Goal: Task Accomplishment & Management: Manage account settings

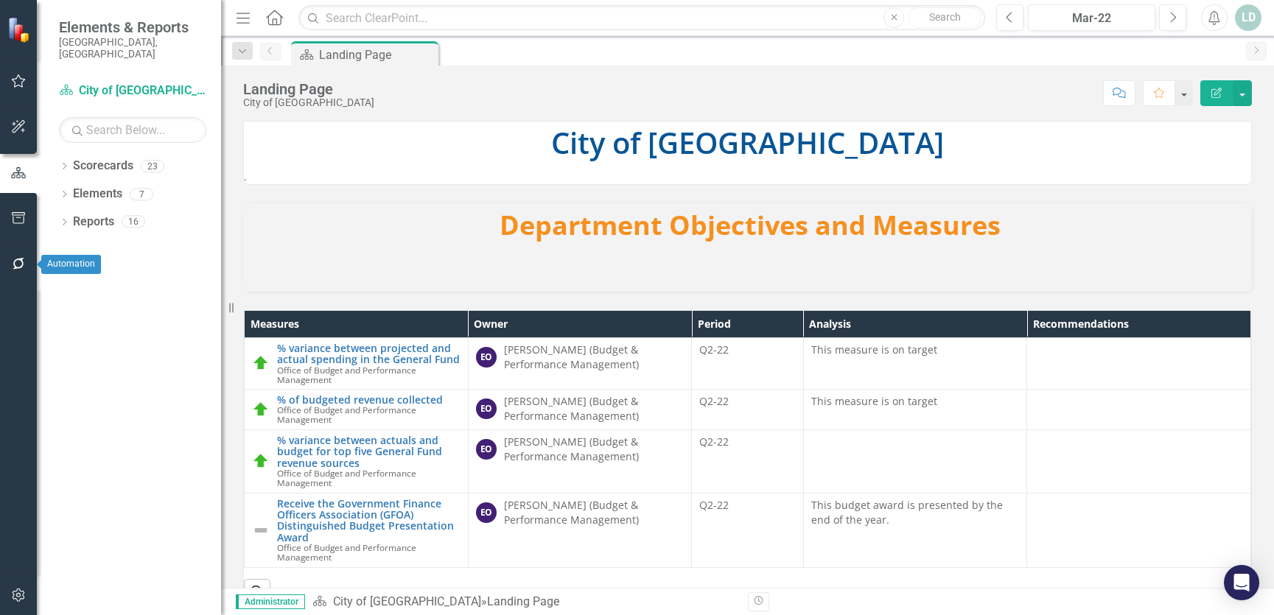
click at [18, 267] on icon "button" at bounding box center [18, 264] width 15 height 12
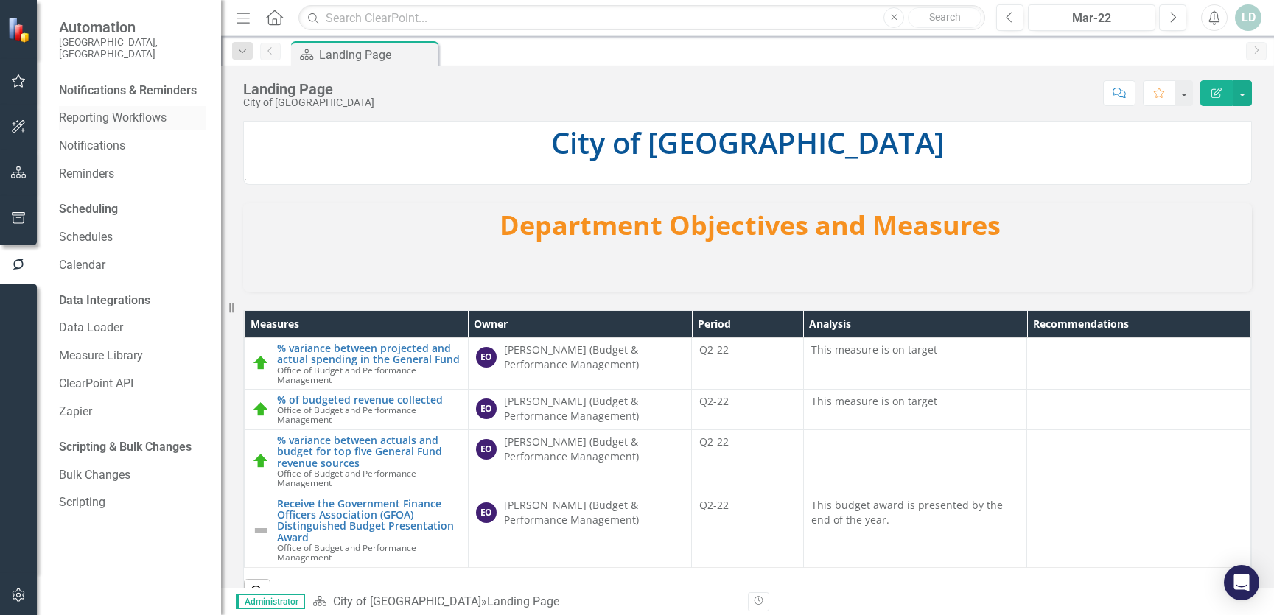
click at [122, 110] on link "Reporting Workflows" at bounding box center [132, 118] width 147 height 17
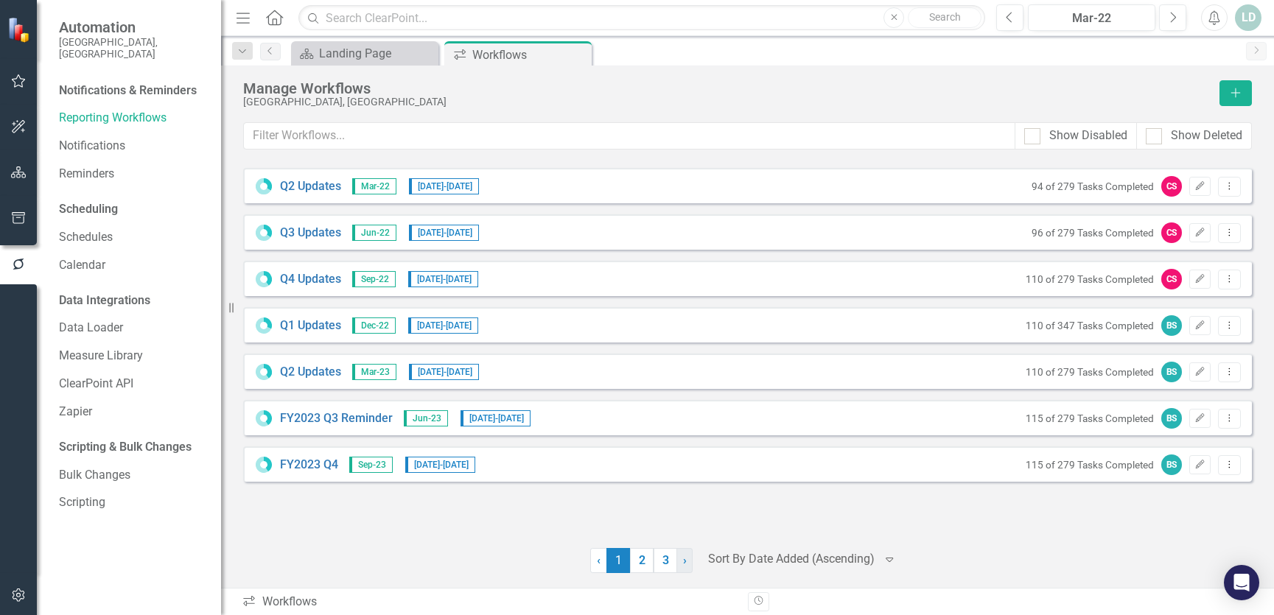
click at [684, 563] on span "›" at bounding box center [685, 560] width 4 height 14
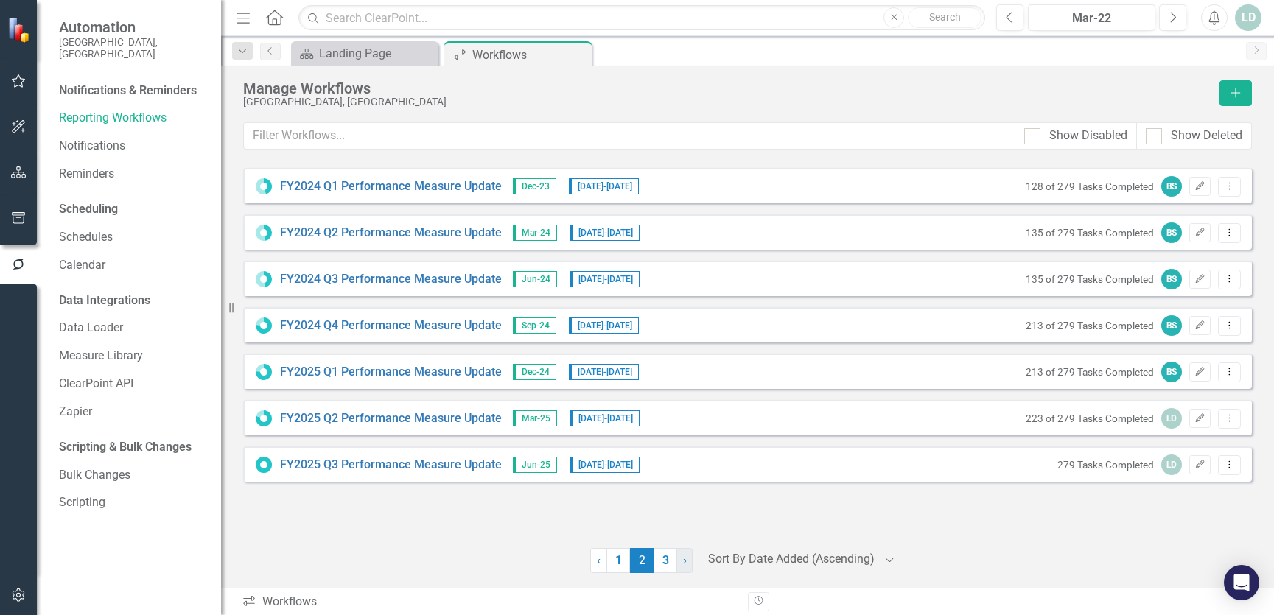
click at [684, 563] on span "›" at bounding box center [685, 560] width 4 height 14
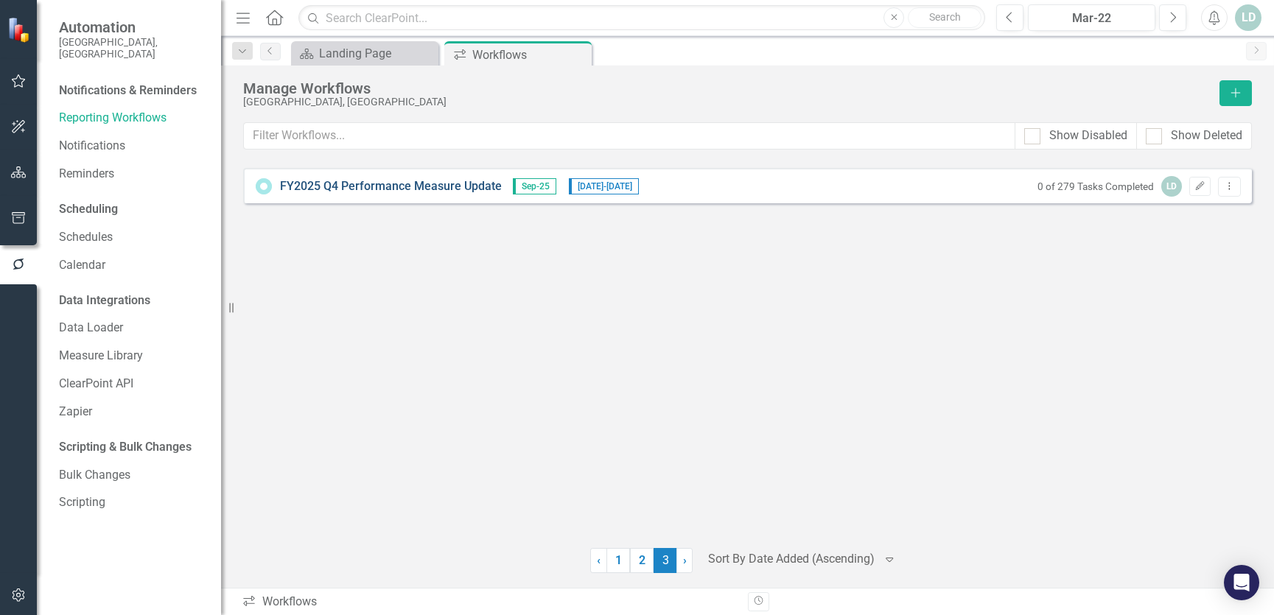
click at [430, 189] on link "FY2025 Q4 Performance Measure Update" at bounding box center [391, 186] width 222 height 17
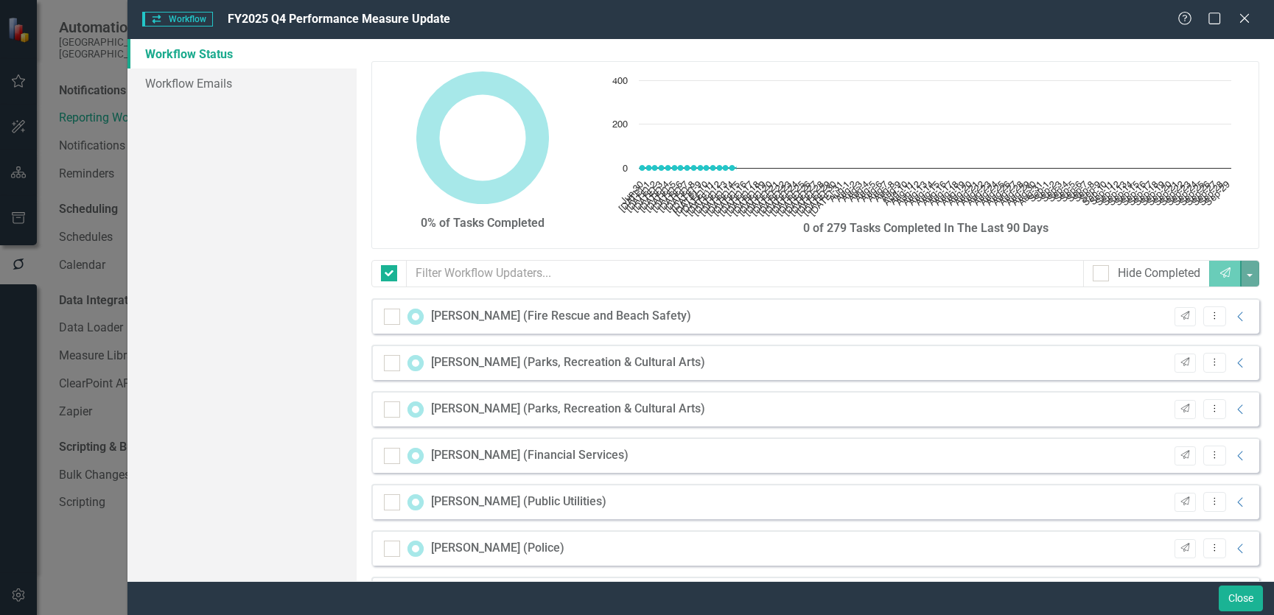
checkbox input "false"
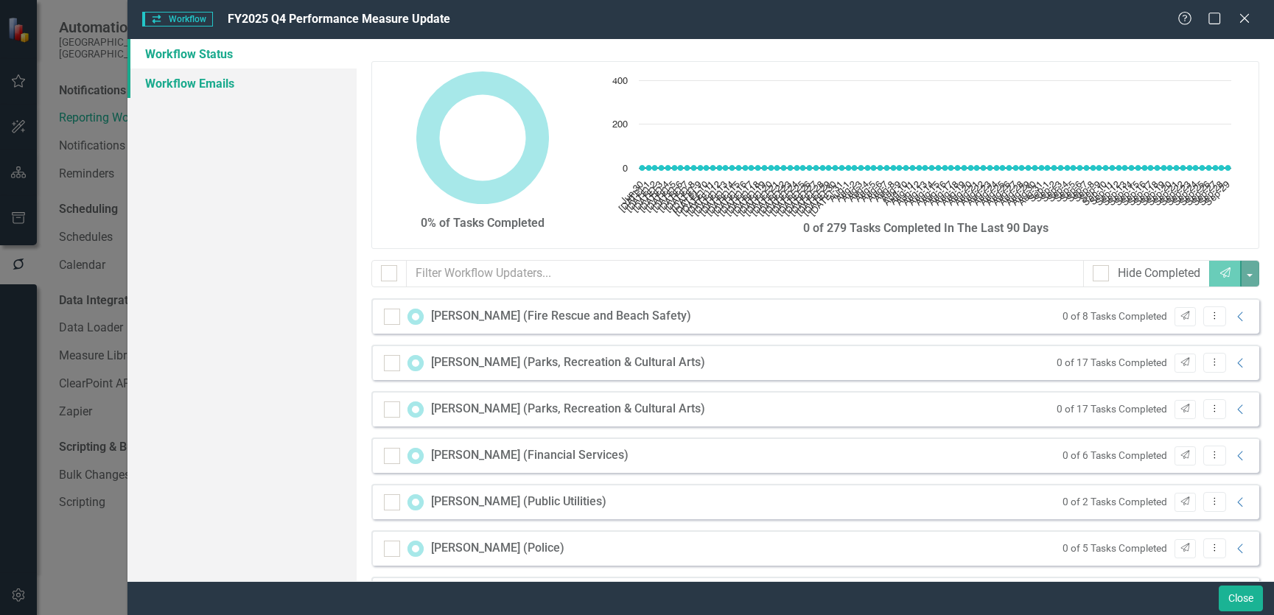
click at [227, 85] on link "Workflow Emails" at bounding box center [241, 83] width 229 height 29
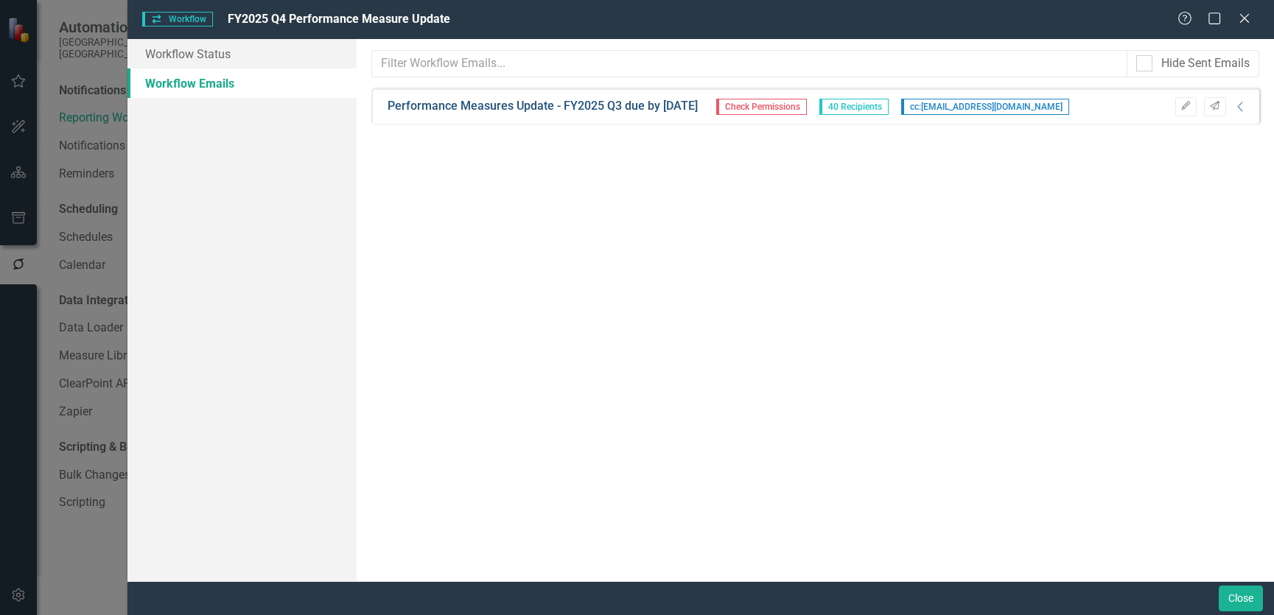
click at [503, 105] on link "Performance Measures Update - FY2025 Q3 due by [DATE]" at bounding box center [543, 106] width 310 height 17
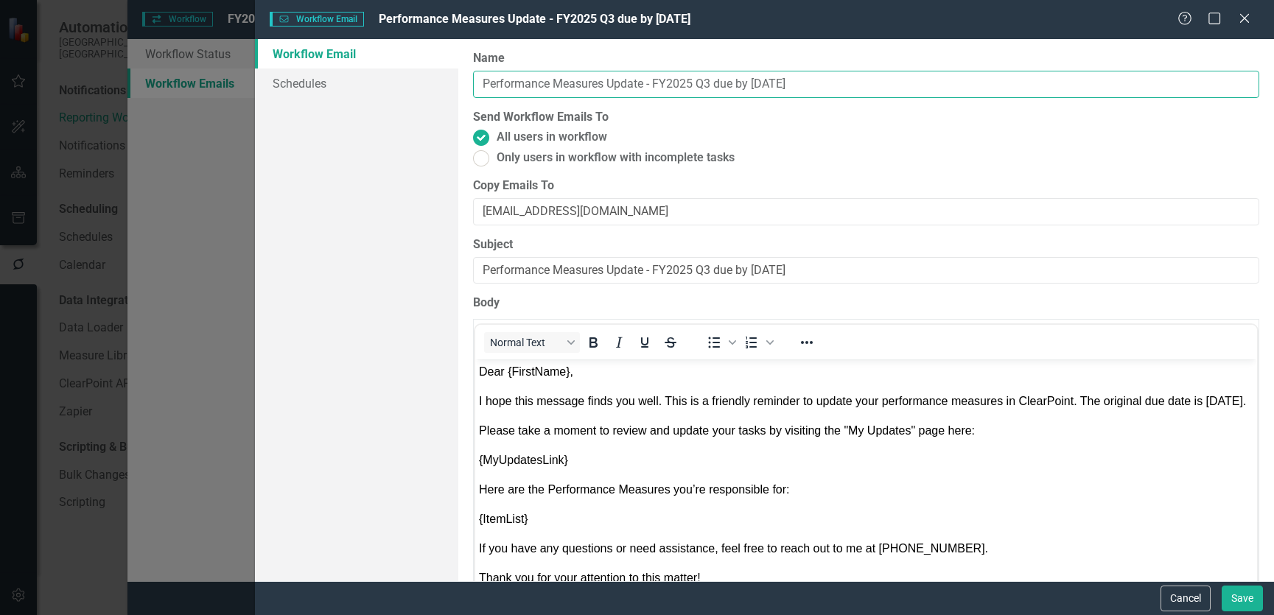
click at [711, 81] on input "Performance Measures Update - FY2025 Q3 due by [DATE]" at bounding box center [866, 84] width 786 height 27
drag, startPoint x: 776, startPoint y: 83, endPoint x: 754, endPoint y: 83, distance: 21.4
click at [754, 83] on input "Performance Measures Update - FY2025 Q4 due by [DATE]" at bounding box center [866, 84] width 786 height 27
type input "Performance Measures Update - FY2025 Q4 due by [DATE]"
drag, startPoint x: 876, startPoint y: 77, endPoint x: 657, endPoint y: 74, distance: 218.8
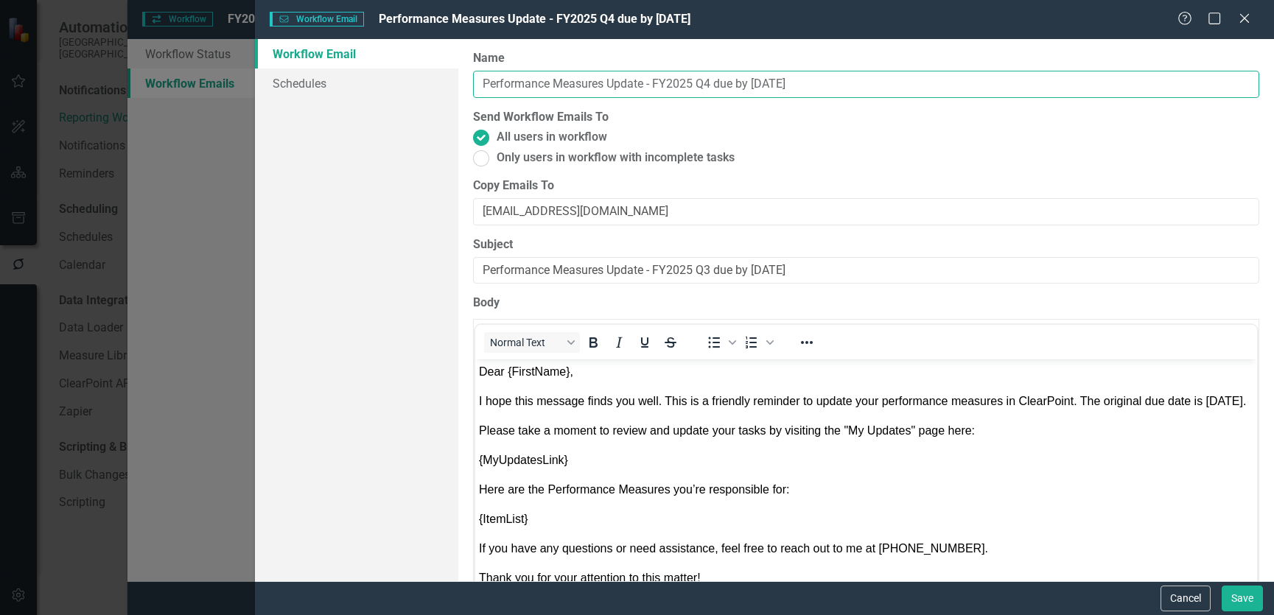
click at [657, 74] on input "Performance Measures Update - FY2025 Q4 due by [DATE]" at bounding box center [866, 84] width 786 height 27
drag, startPoint x: 846, startPoint y: 267, endPoint x: 657, endPoint y: 263, distance: 189.4
click at [657, 263] on input "Performance Measures Update - FY2025 Q3 due by [DATE]" at bounding box center [866, 270] width 786 height 27
paste input "4 due by October"
drag, startPoint x: 755, startPoint y: 270, endPoint x: 855, endPoint y: 270, distance: 99.5
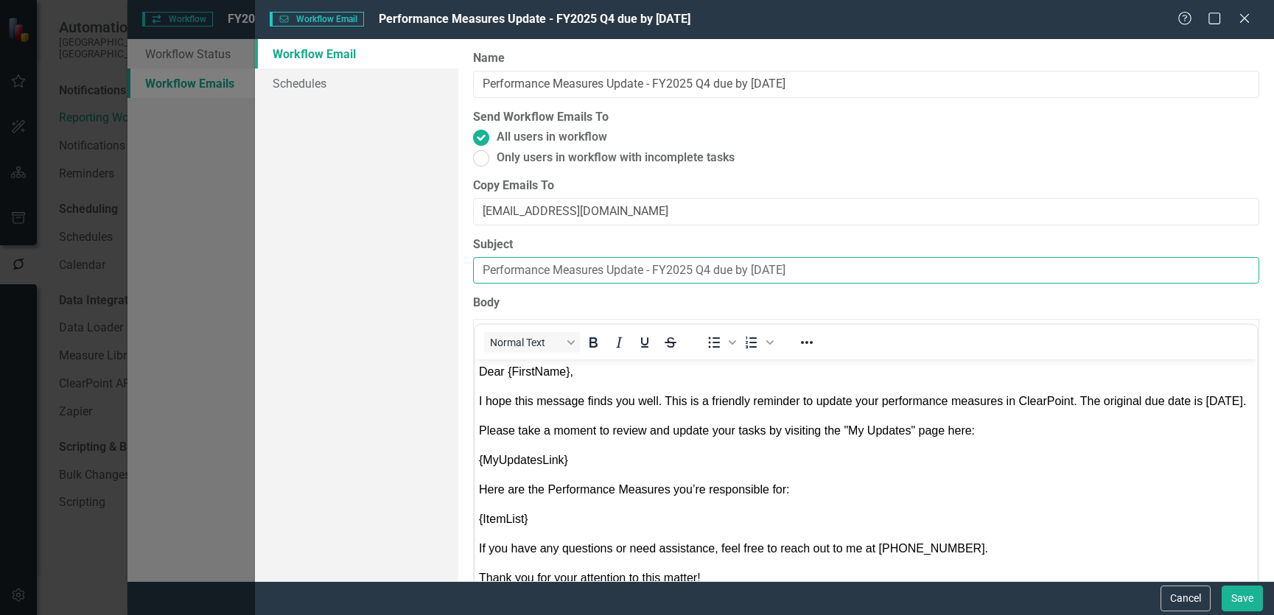
click at [855, 270] on input "Performance Measures Update - FY2025 Q4 due by [DATE]" at bounding box center [866, 270] width 786 height 27
type input "Performance Measures Update - FY2025 Q4 due by [DATE]"
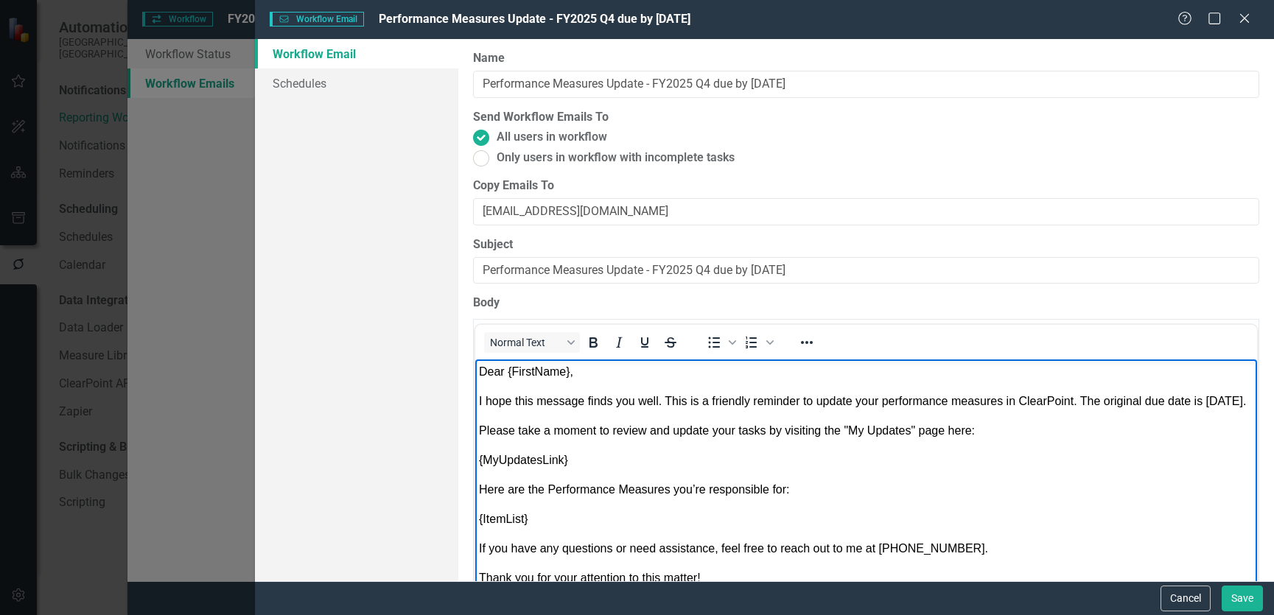
drag, startPoint x: 1208, startPoint y: 401, endPoint x: 1133, endPoint y: 415, distance: 76.3
click at [1133, 410] on p "I hope this message finds you well. This is a friendly reminder to update your …" at bounding box center [866, 402] width 774 height 18
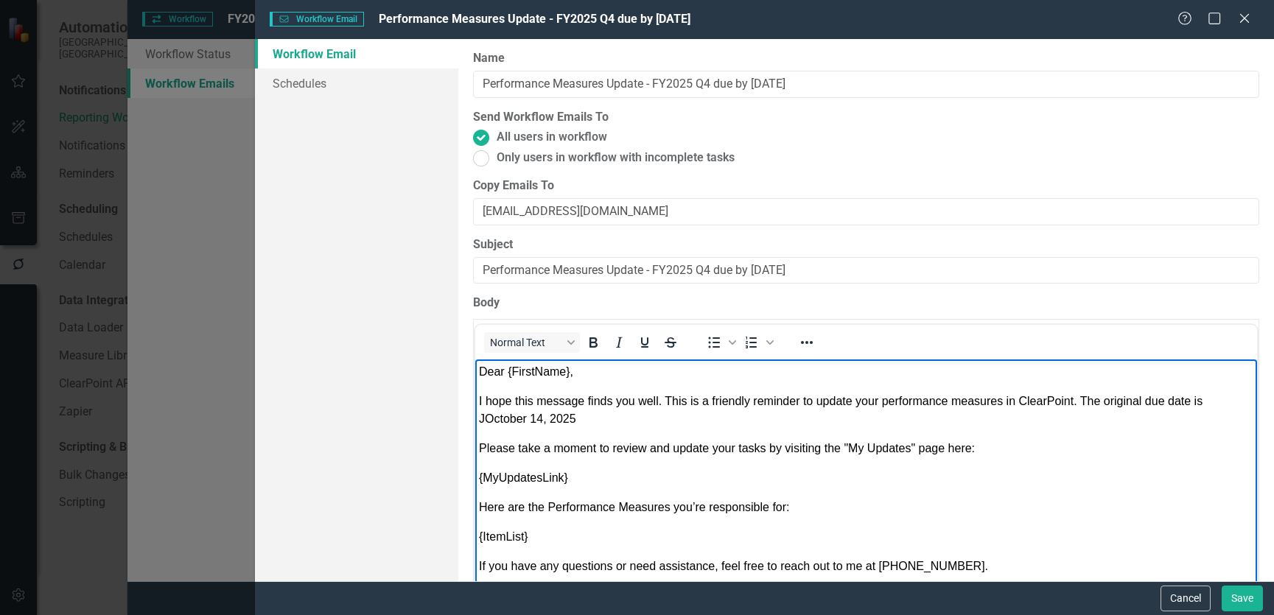
click at [485, 417] on span "I hope this message finds you well. This is a friendly reminder to update your …" at bounding box center [840, 410] width 723 height 30
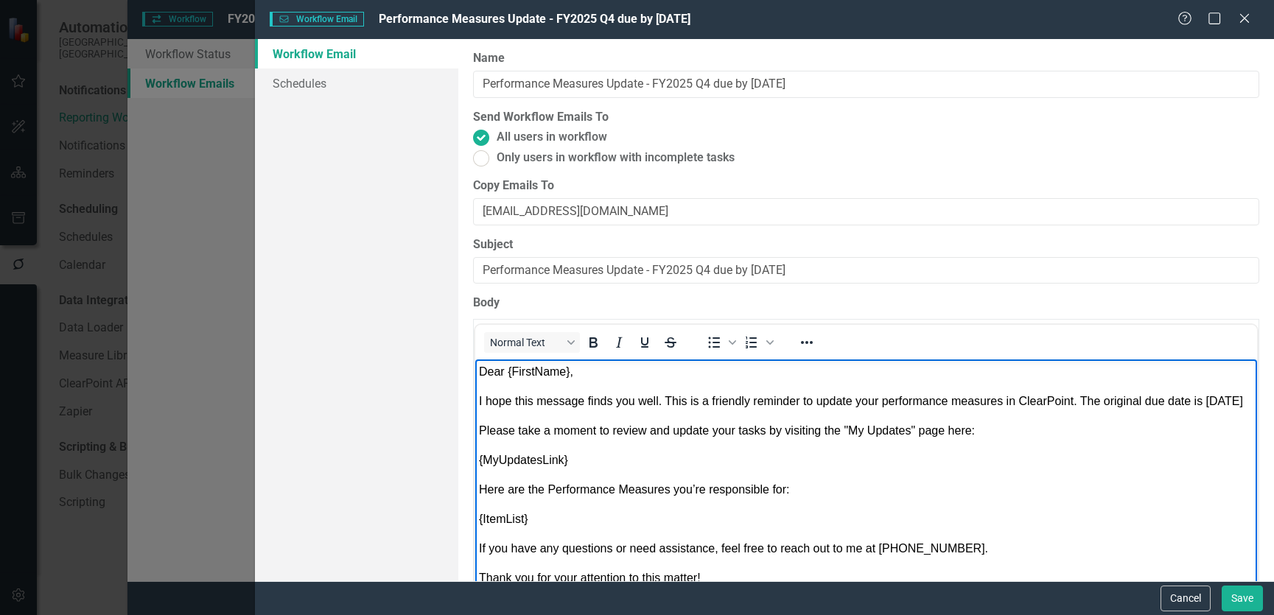
click at [591, 410] on p "I hope this message finds you well. This is a friendly reminder to update your …" at bounding box center [866, 402] width 774 height 18
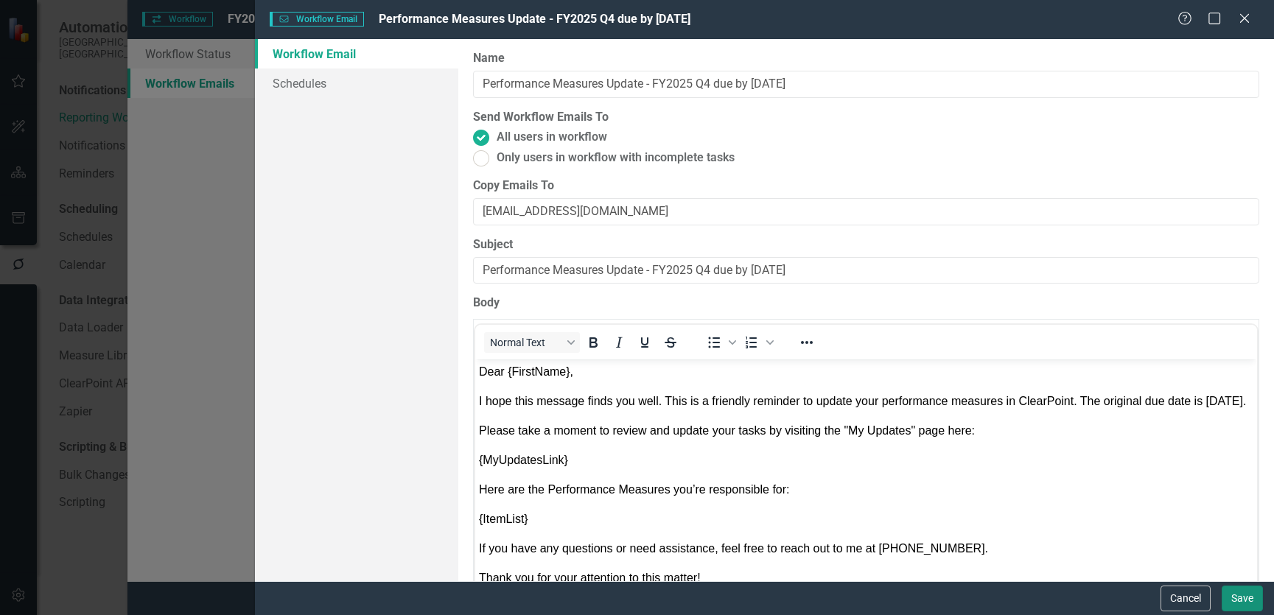
click at [1244, 603] on button "Save" at bounding box center [1241, 599] width 41 height 26
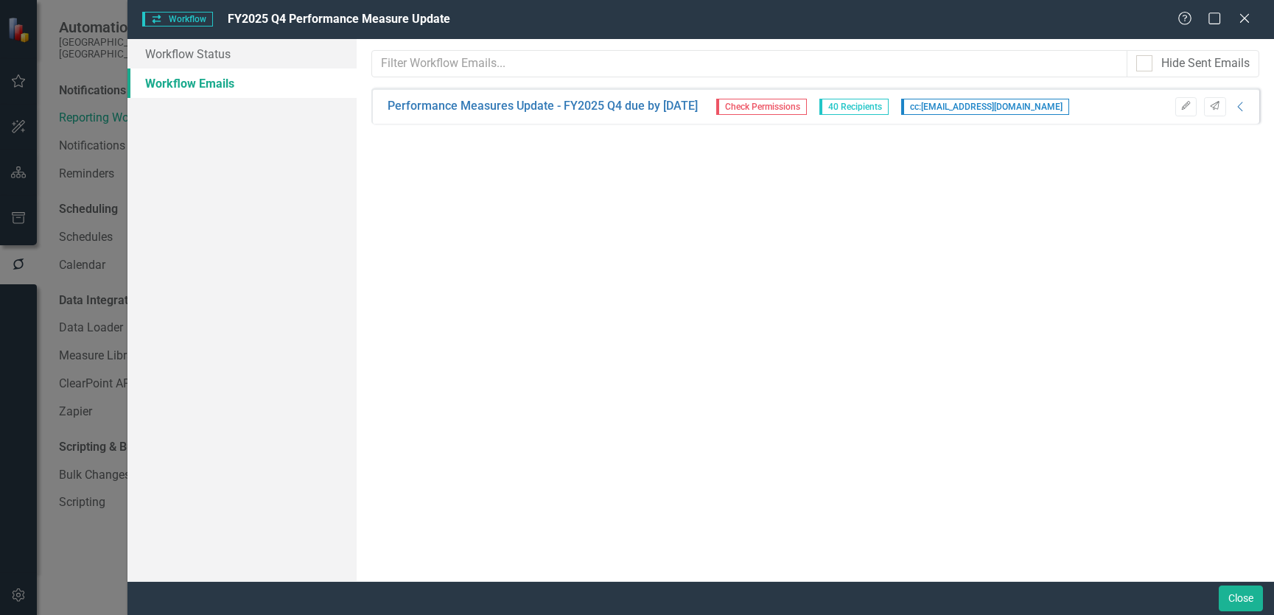
click at [807, 107] on span "Check Permissions" at bounding box center [761, 107] width 91 height 16
click at [627, 110] on link "Performance Measures Update - FY2025 Q4 due by [DATE]" at bounding box center [543, 106] width 310 height 17
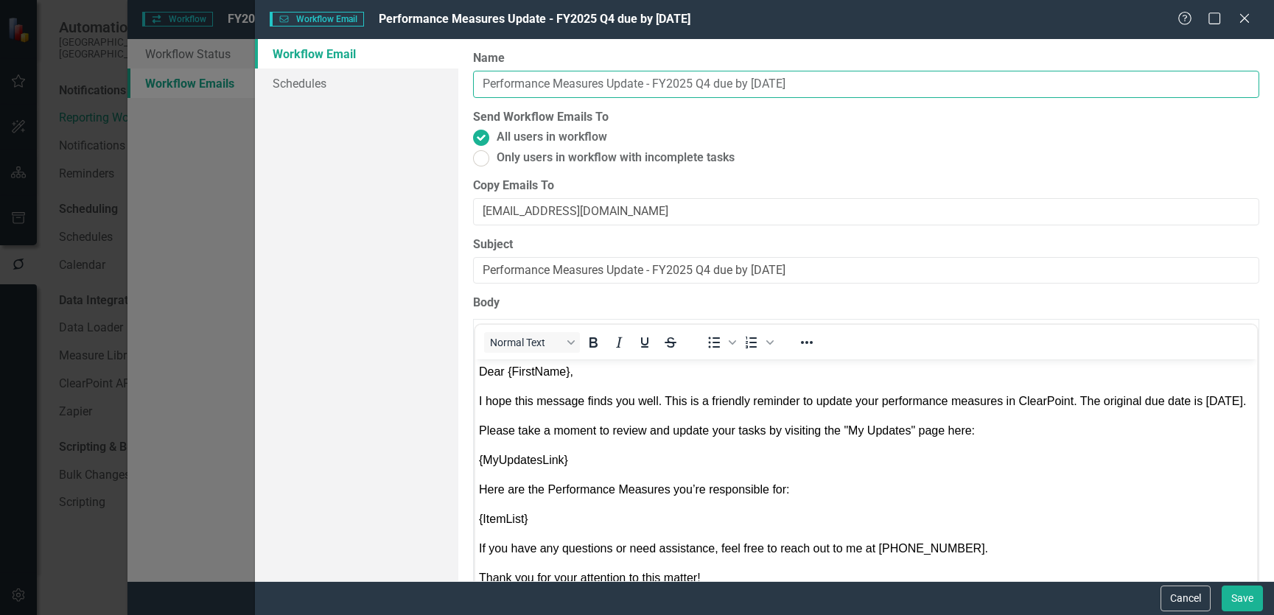
click at [809, 82] on input "Performance Measures Update - FY2025 Q4 due by [DATE]" at bounding box center [866, 84] width 786 height 27
type input "Performance Measures Update - FY2025 Q4 due by [DATE]"
click at [814, 268] on input "Performance Measures Update - FY2025 Q4 due by [DATE]" at bounding box center [866, 270] width 786 height 27
type input "Performance Measures Update - FY2025 Q4 due by [DATE]"
click at [534, 407] on span "I hope this message finds you well. This is a friendly reminder to update your …" at bounding box center [862, 401] width 767 height 13
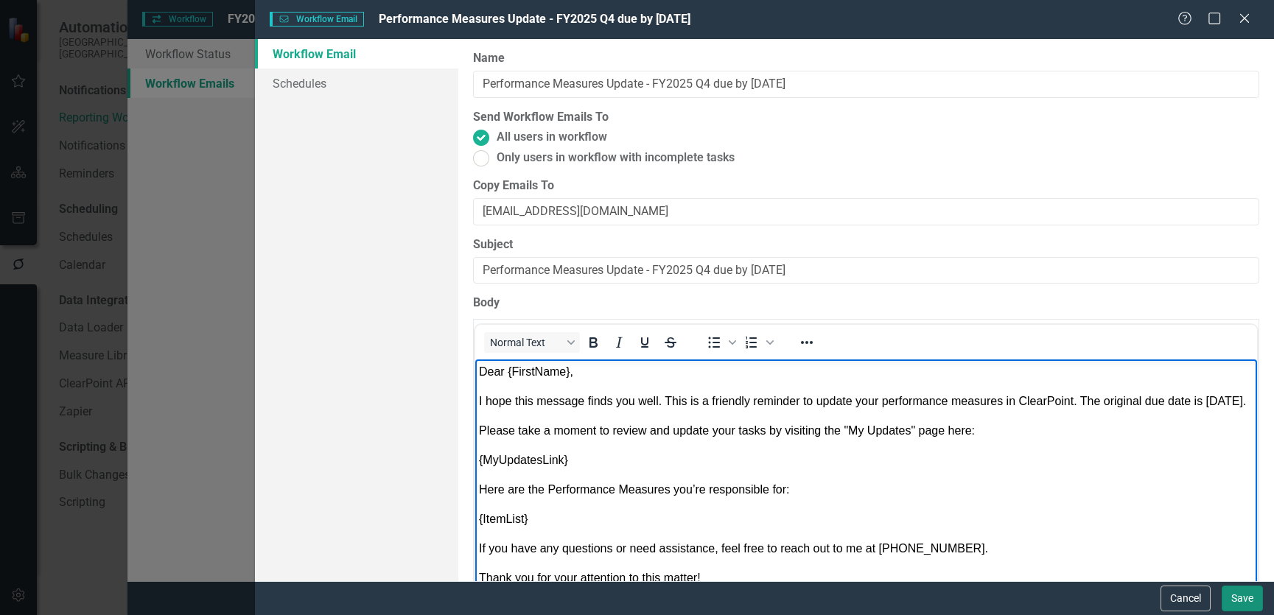
click at [1242, 595] on button "Save" at bounding box center [1241, 599] width 41 height 26
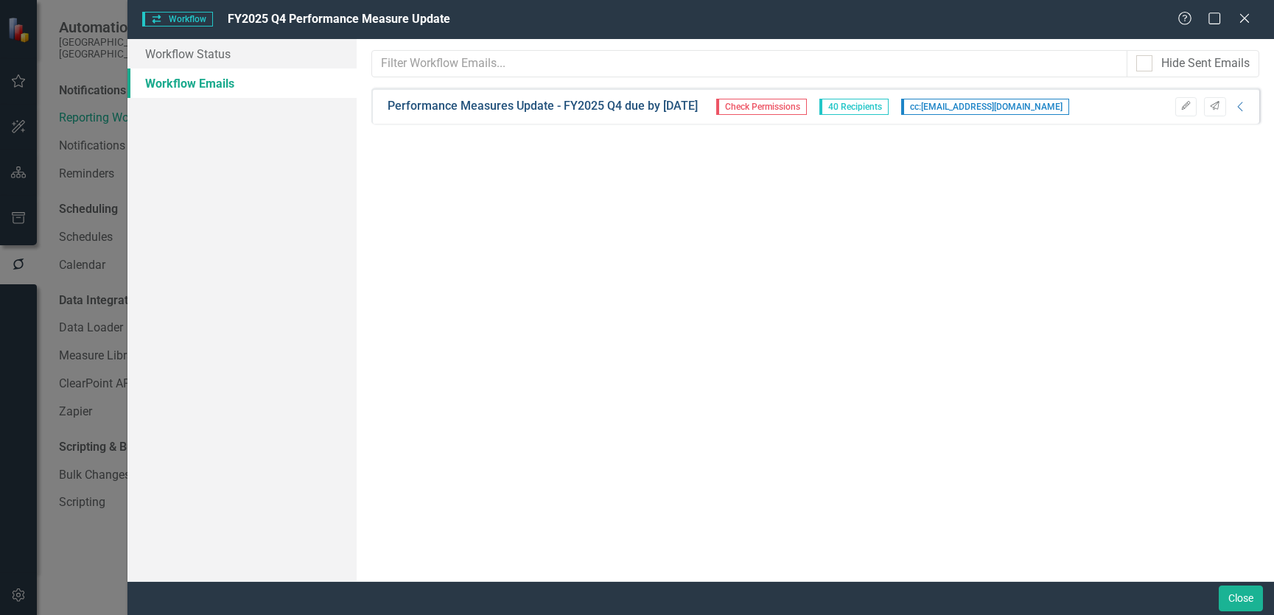
click at [605, 111] on link "Performance Measures Update - FY2025 Q4 due by [DATE]" at bounding box center [543, 106] width 310 height 17
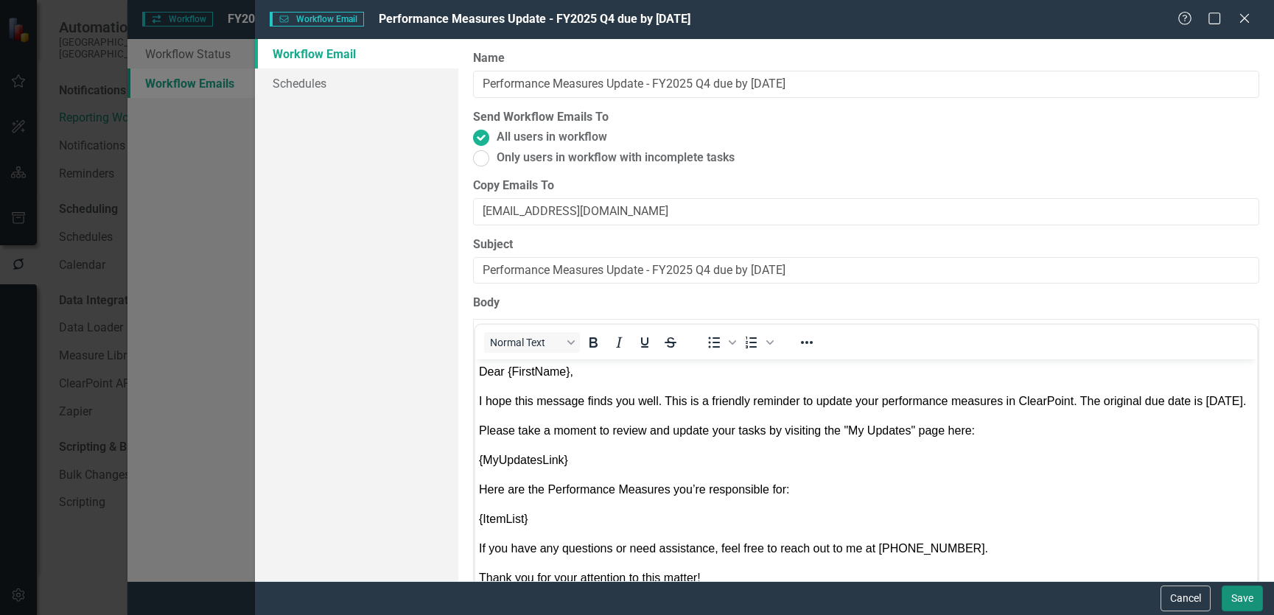
click at [1248, 595] on button "Save" at bounding box center [1241, 599] width 41 height 26
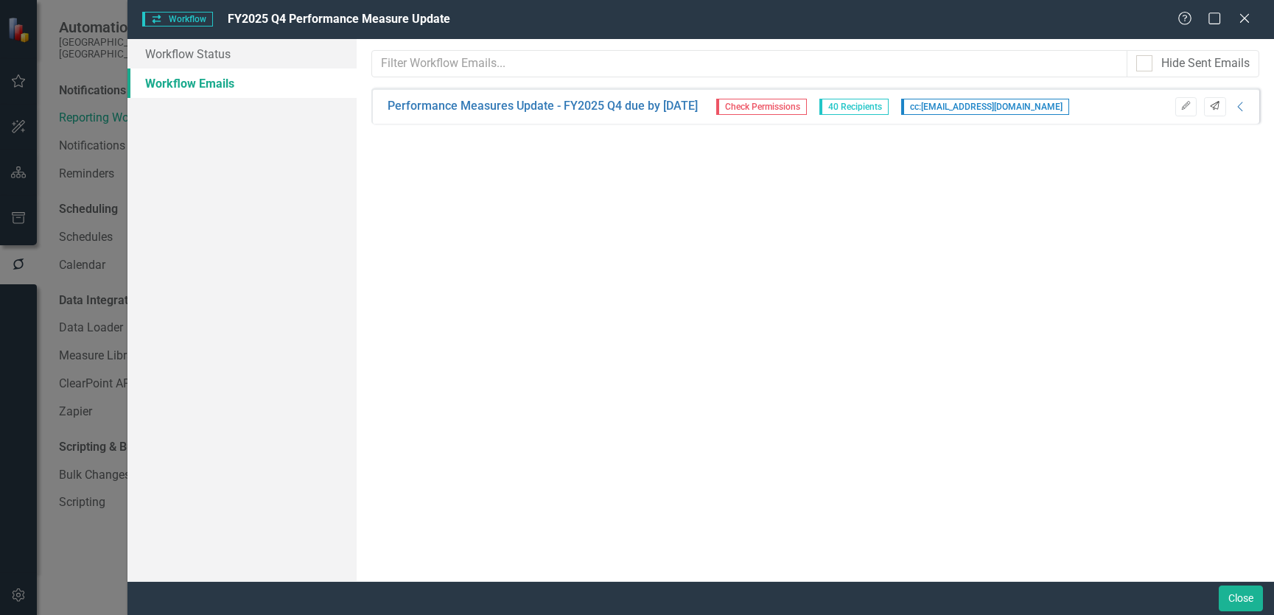
click at [1218, 109] on icon "Send" at bounding box center [1214, 106] width 11 height 9
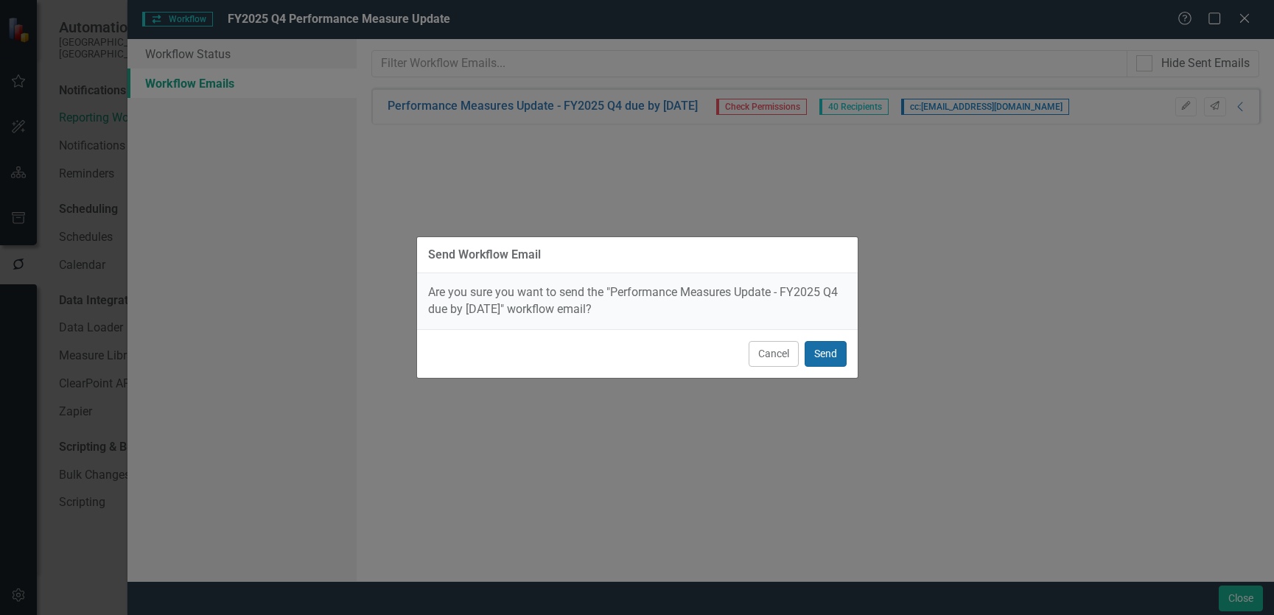
click at [824, 353] on button "Send" at bounding box center [825, 354] width 42 height 26
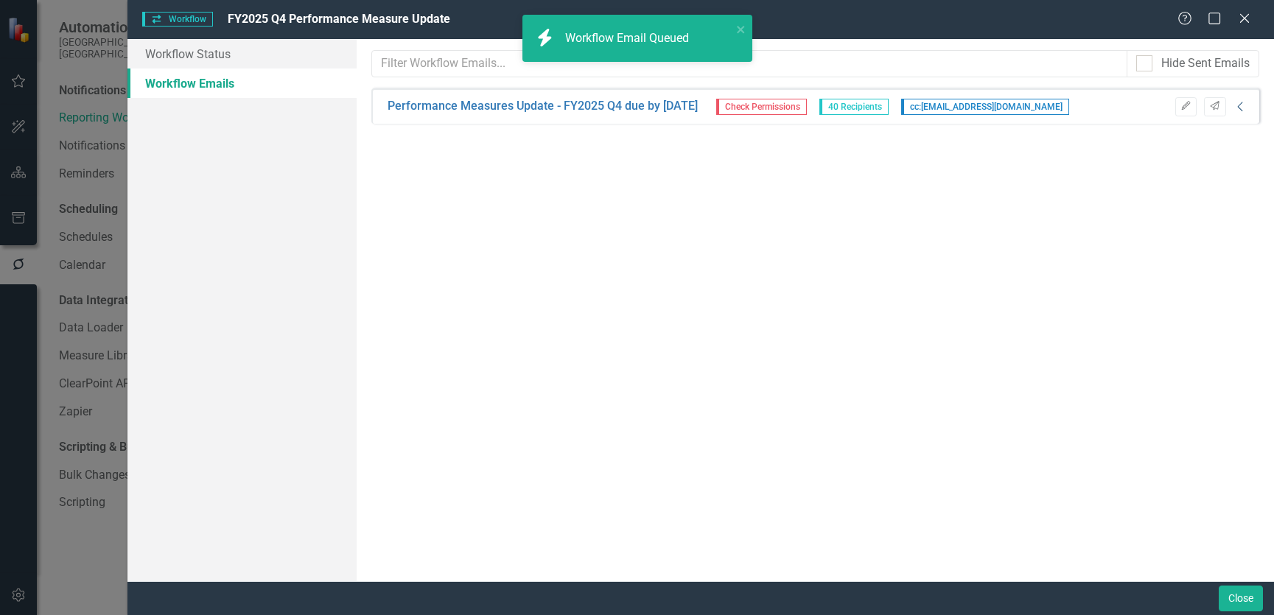
click at [1241, 108] on icon "Collapse" at bounding box center [1240, 107] width 15 height 12
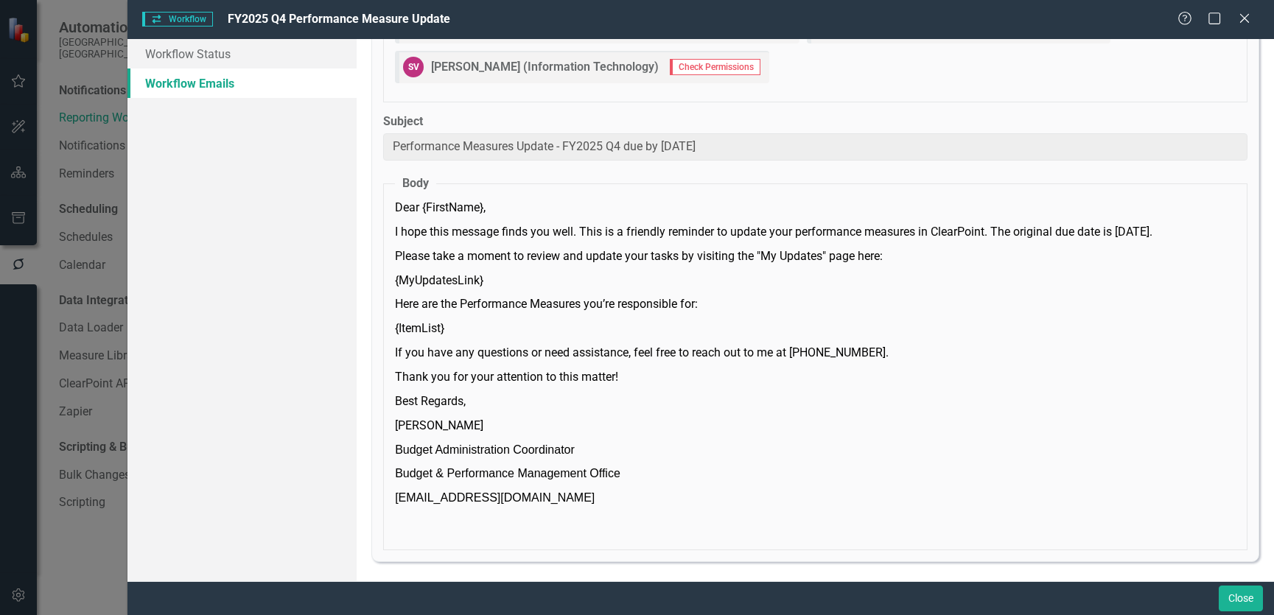
scroll to position [824, 0]
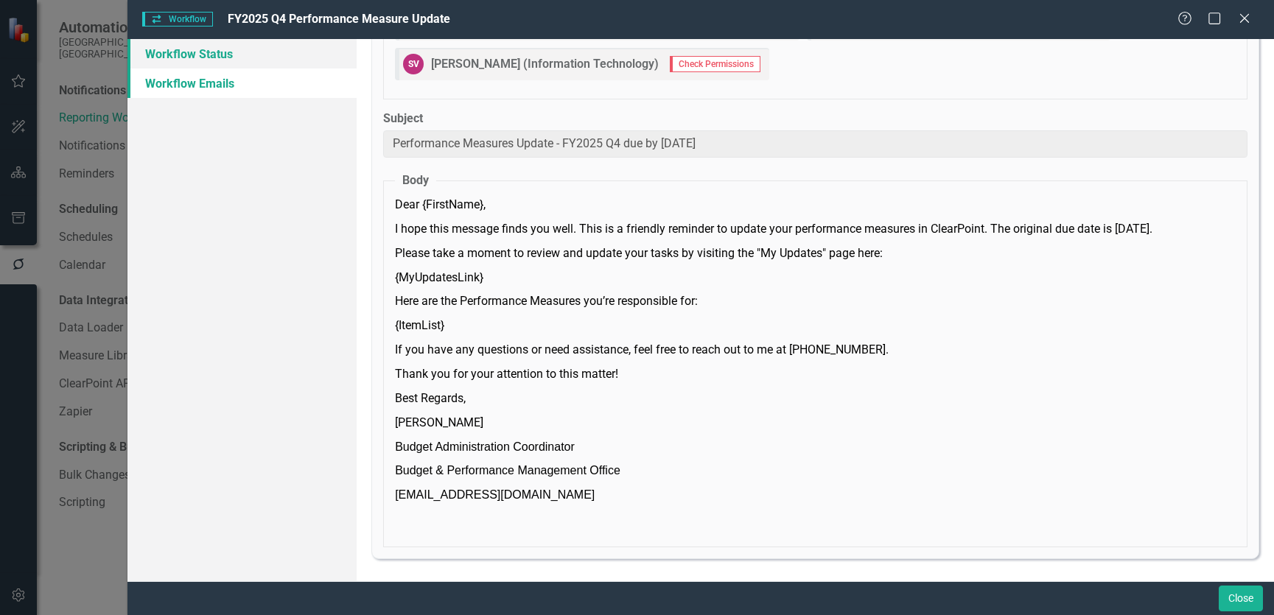
click at [227, 49] on link "Workflow Status" at bounding box center [241, 53] width 229 height 29
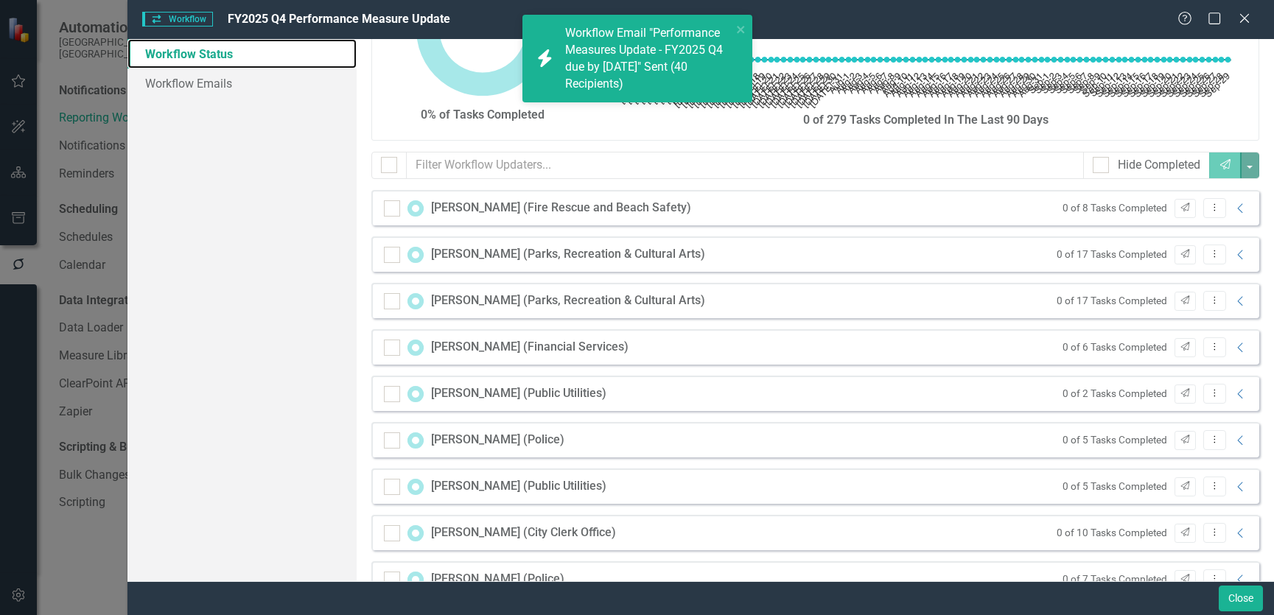
scroll to position [0, 0]
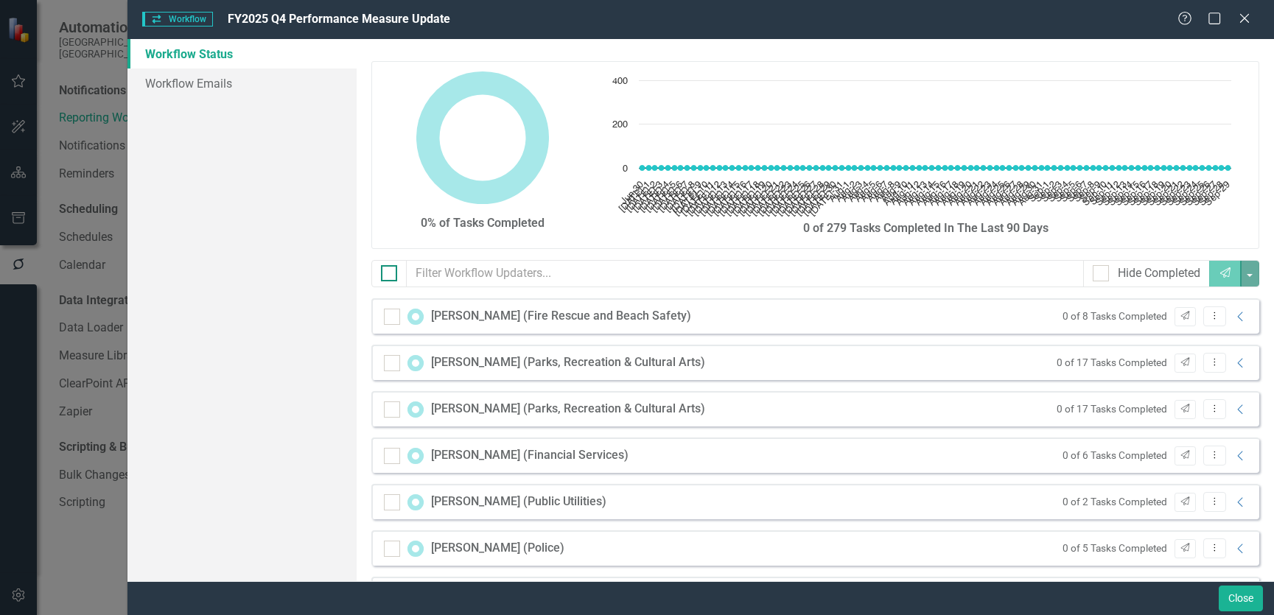
click at [385, 276] on div at bounding box center [389, 273] width 16 height 16
click at [385, 275] on input "checkbox" at bounding box center [386, 270] width 10 height 10
checkbox input "true"
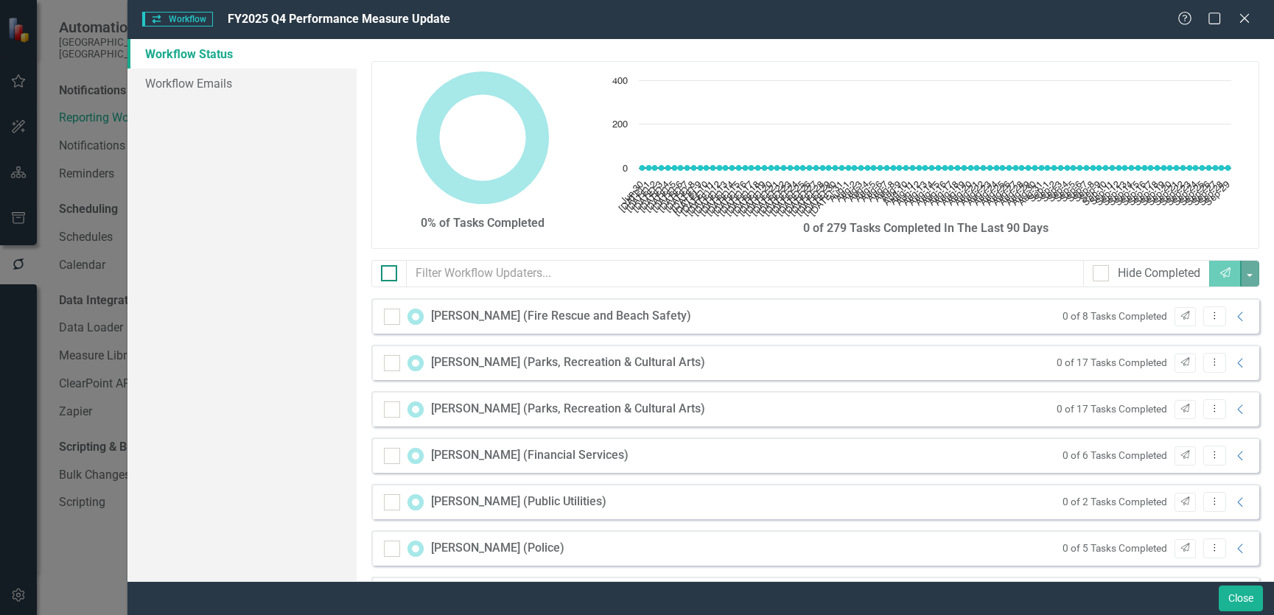
checkbox input "true"
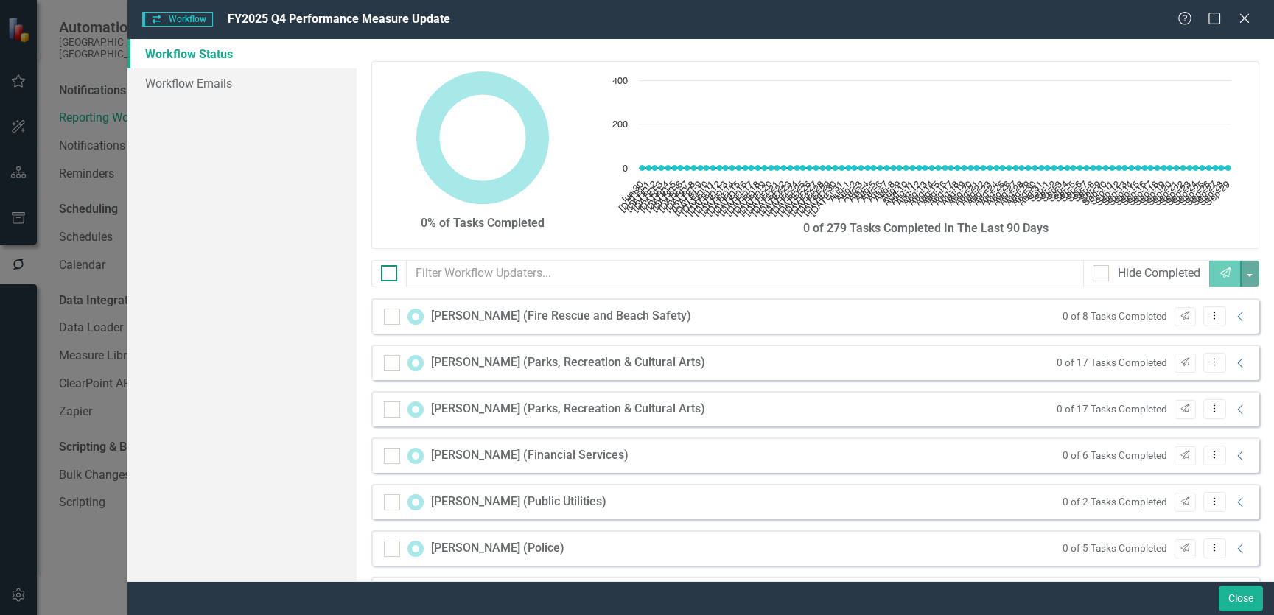
checkbox input "true"
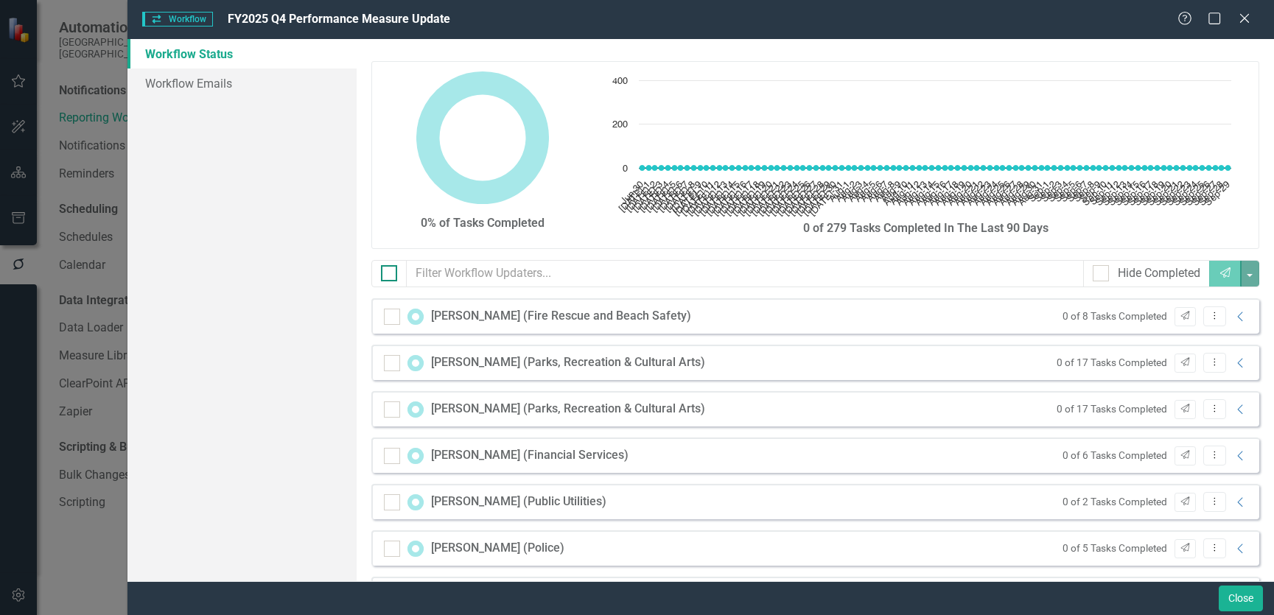
checkbox input "true"
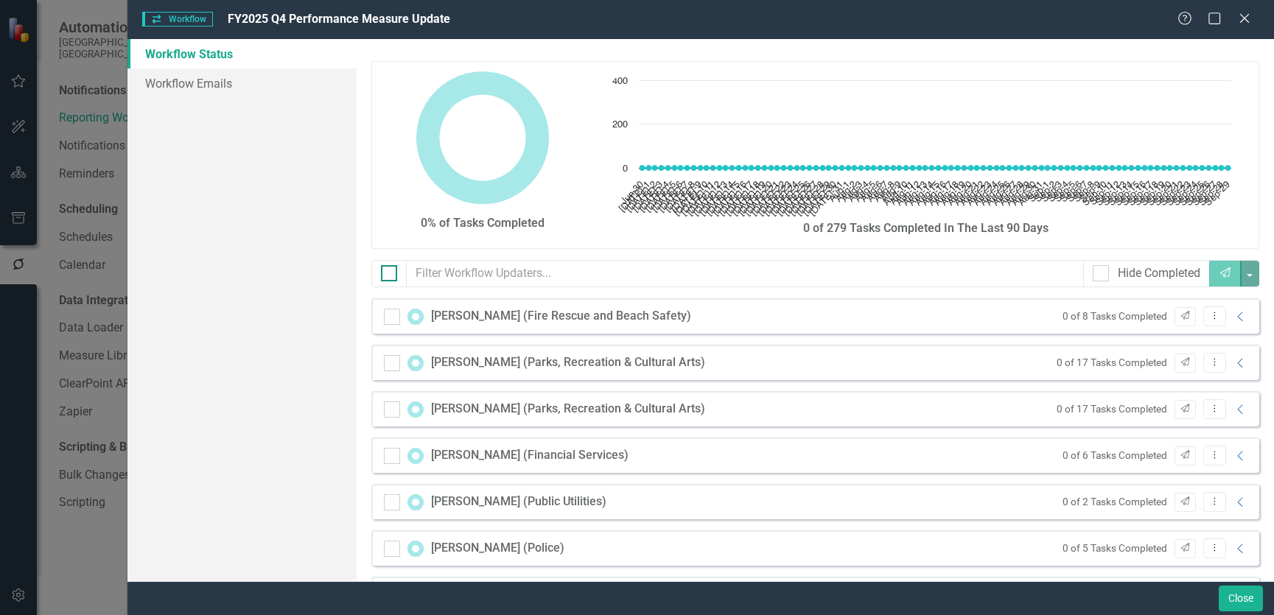
checkbox input "true"
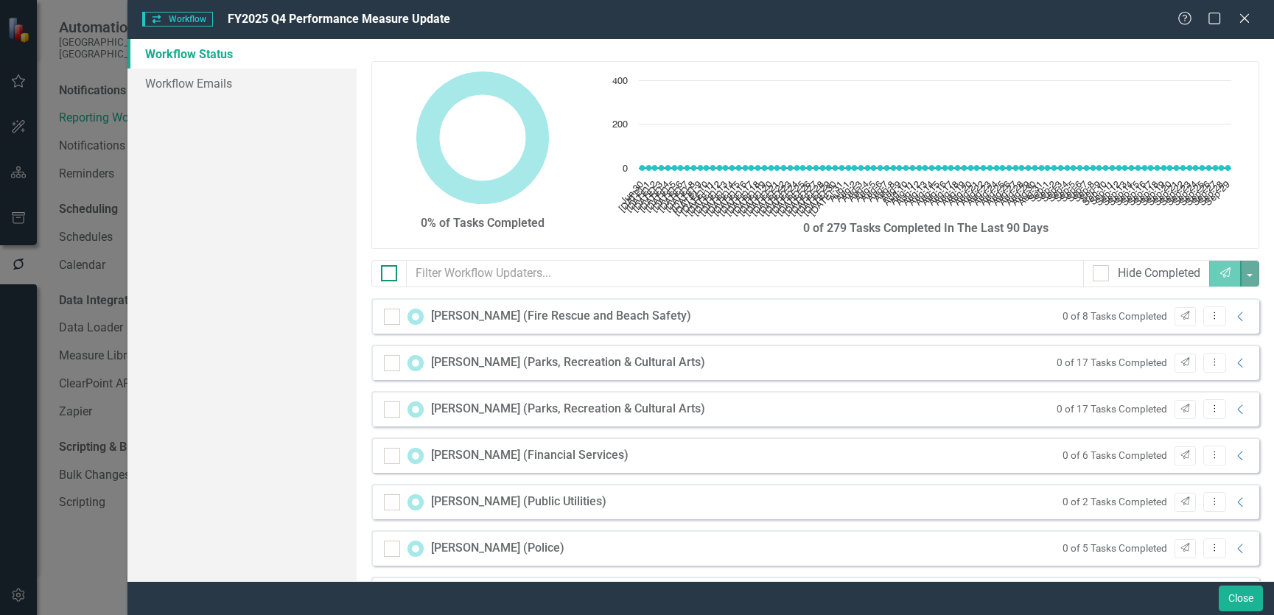
checkbox input "true"
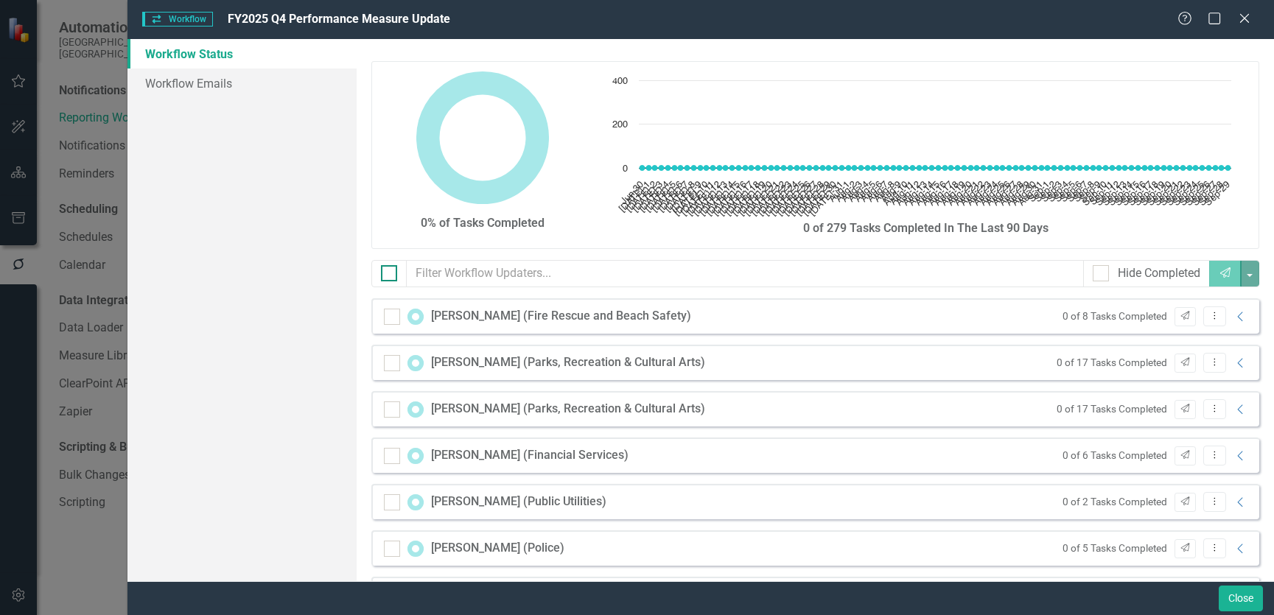
checkbox input "true"
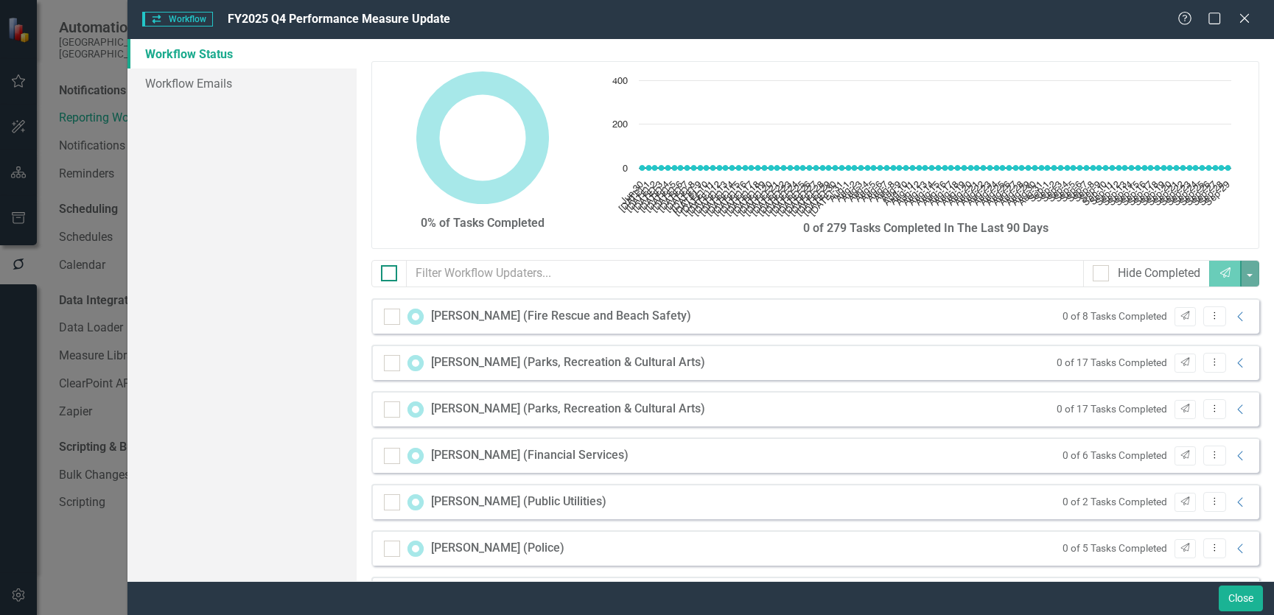
checkbox input "true"
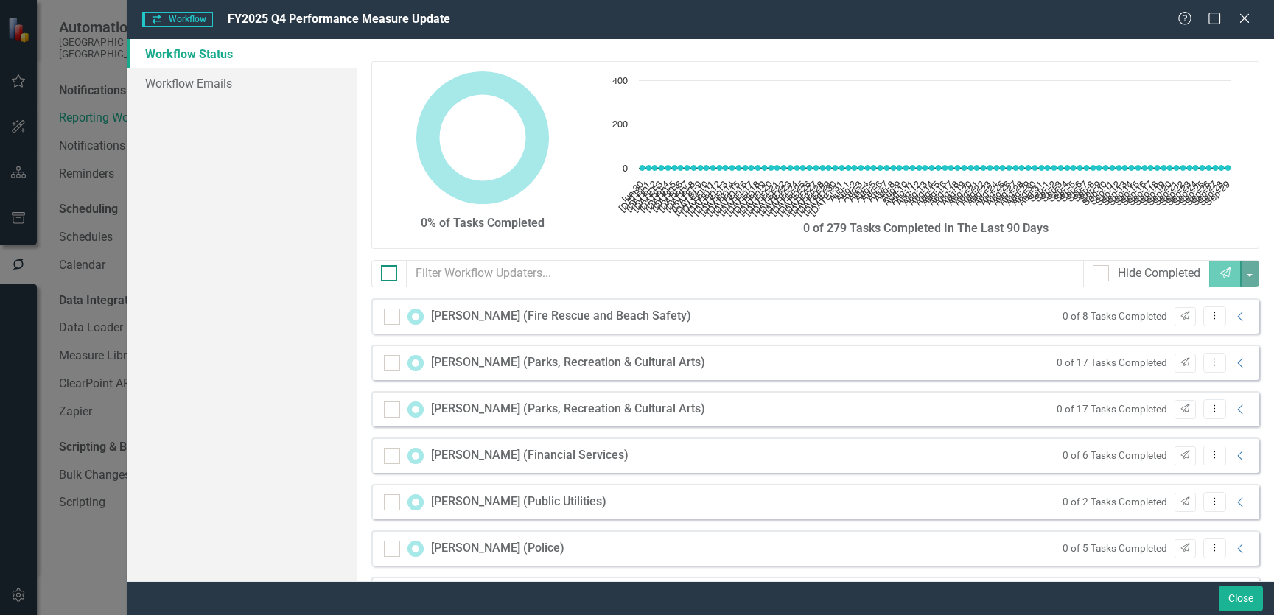
checkbox input "true"
click at [1240, 276] on button "button" at bounding box center [1249, 274] width 19 height 26
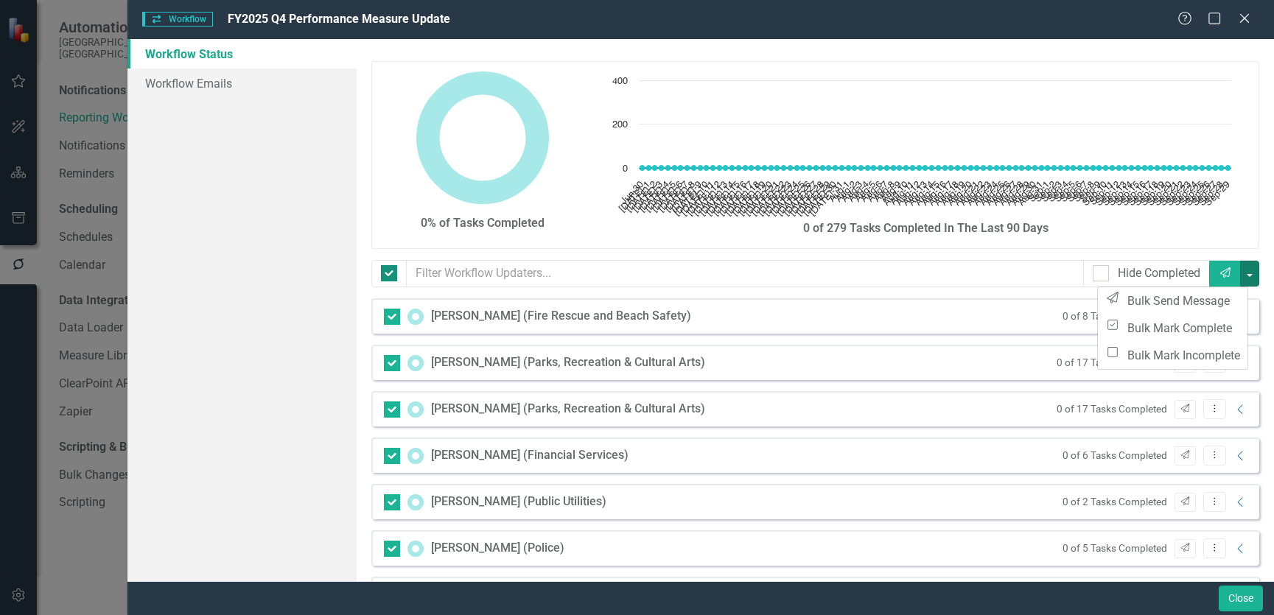
click at [391, 275] on div at bounding box center [389, 273] width 16 height 16
click at [390, 275] on input "checkbox" at bounding box center [386, 270] width 10 height 10
checkbox input "false"
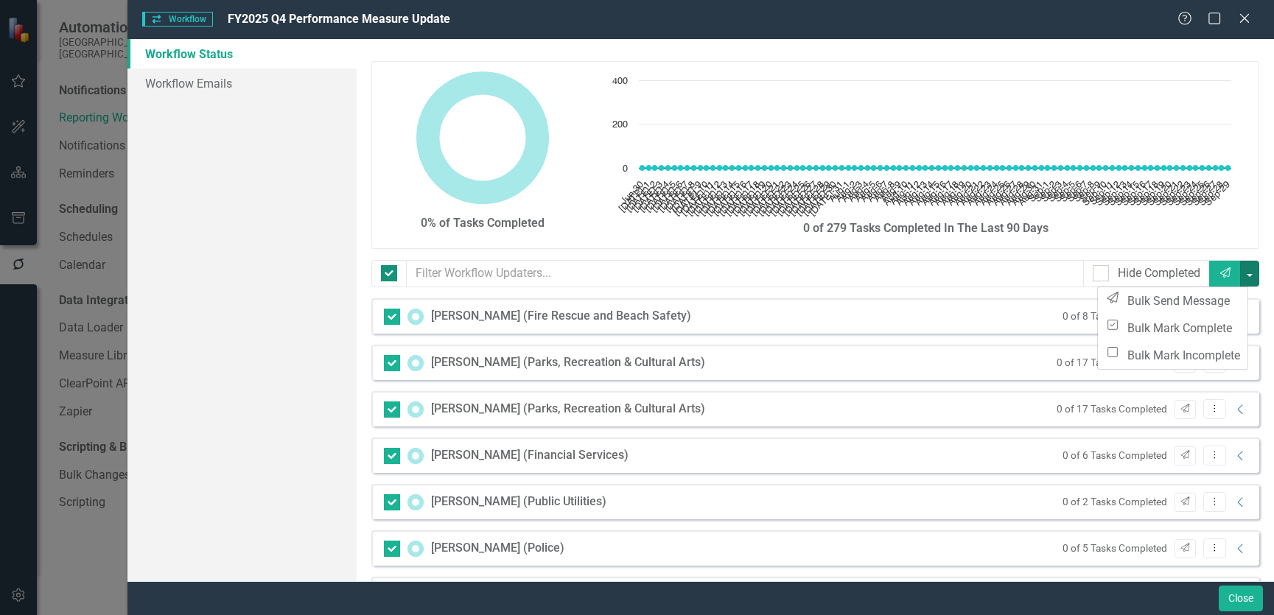
checkbox input "false"
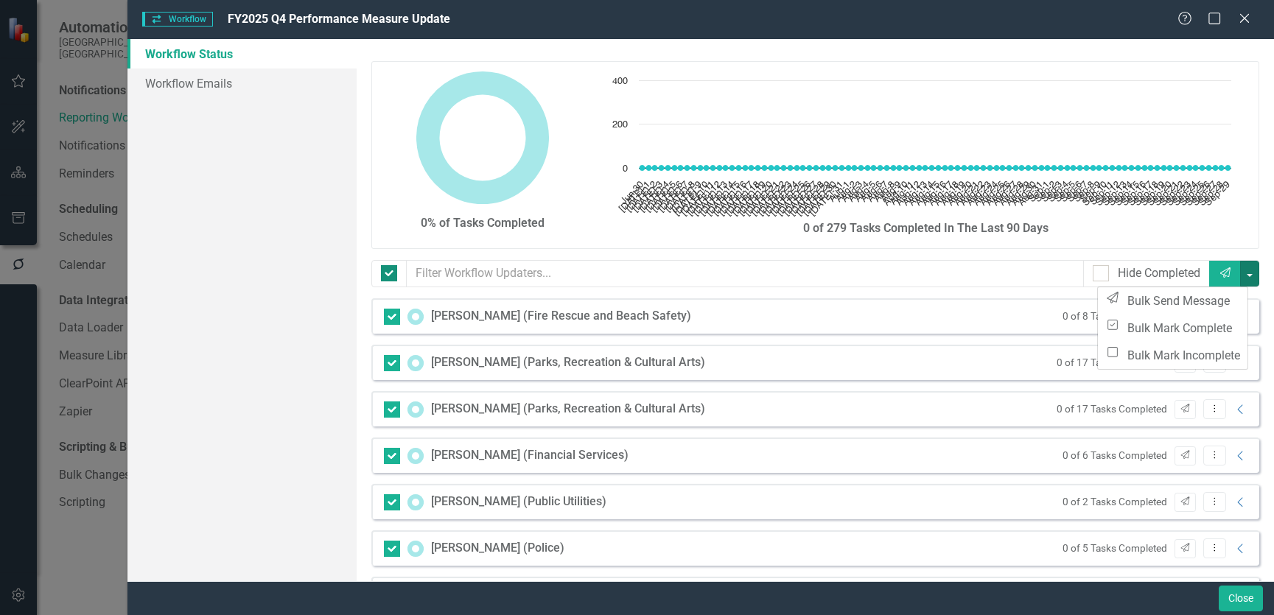
checkbox input "false"
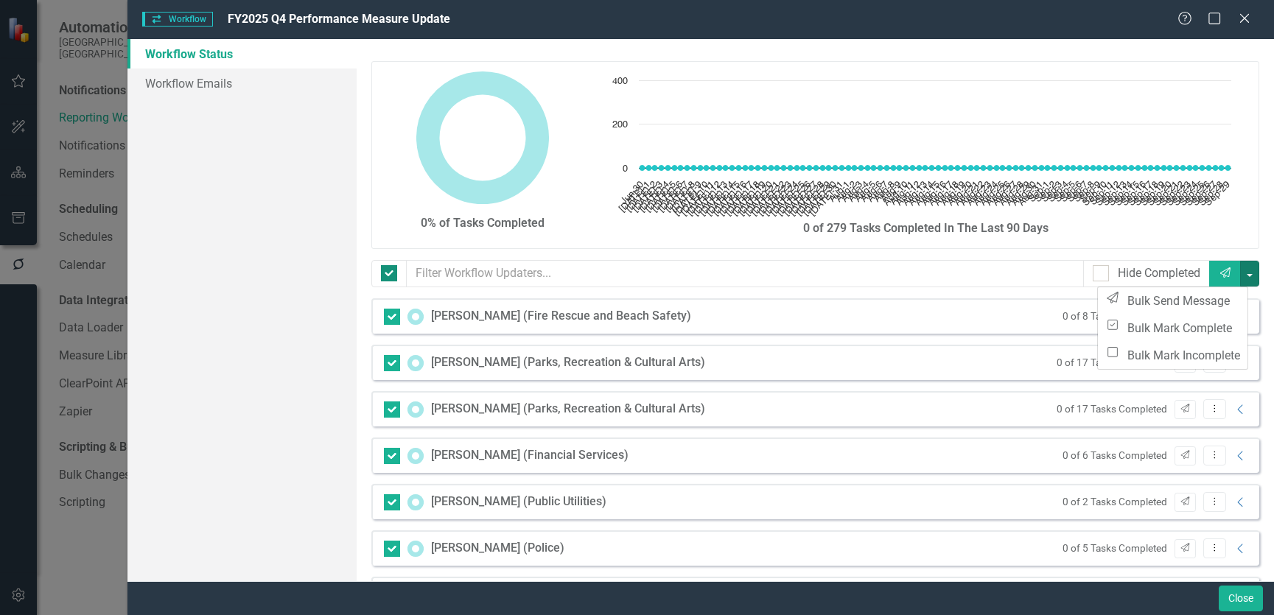
checkbox input "false"
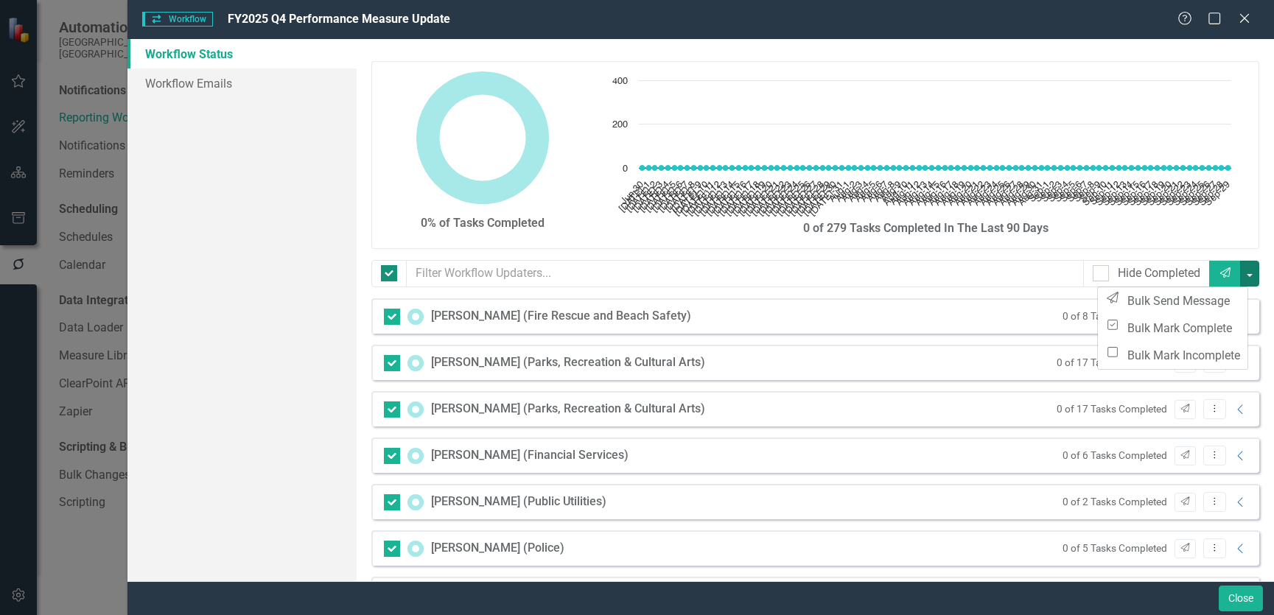
checkbox input "false"
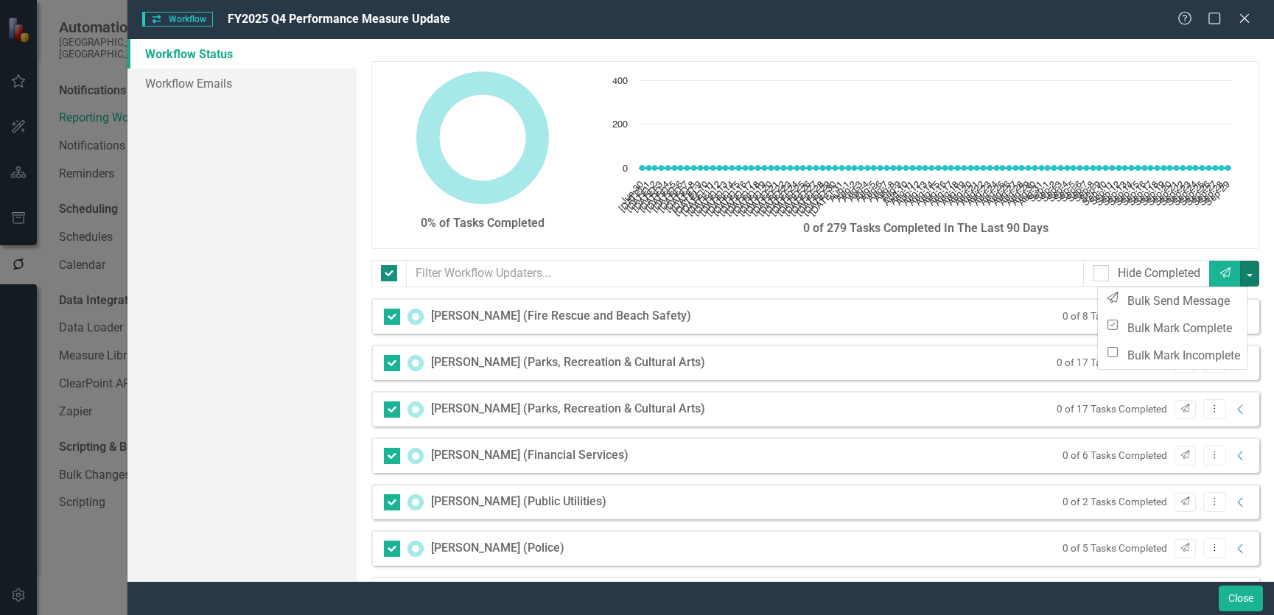
checkbox input "false"
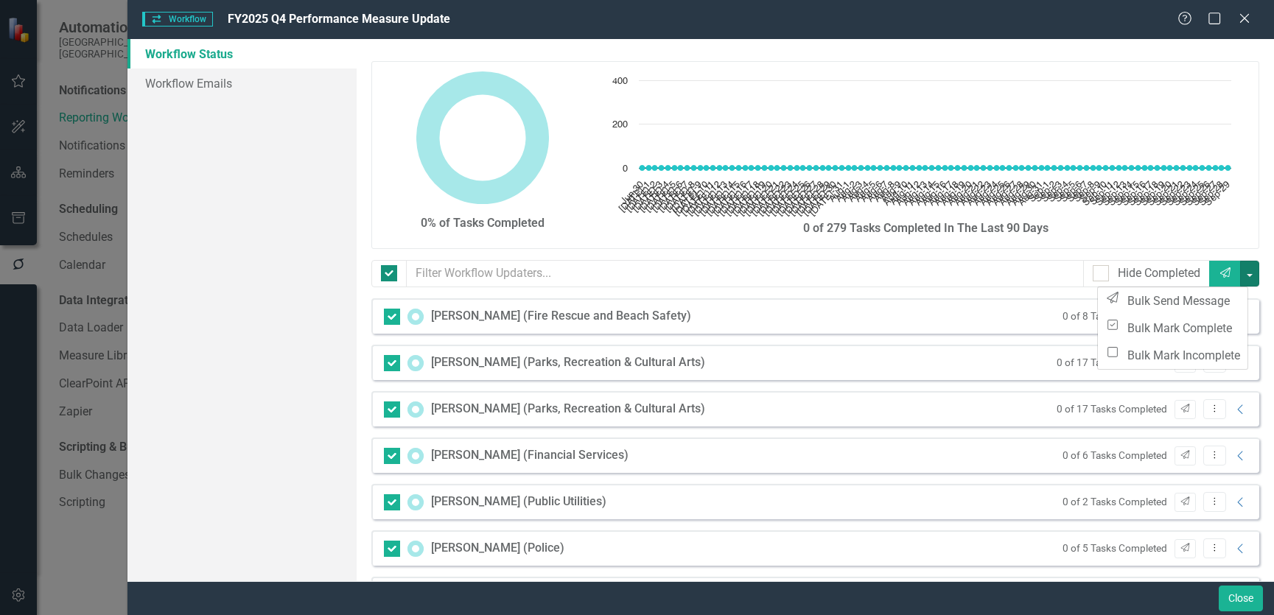
checkbox input "false"
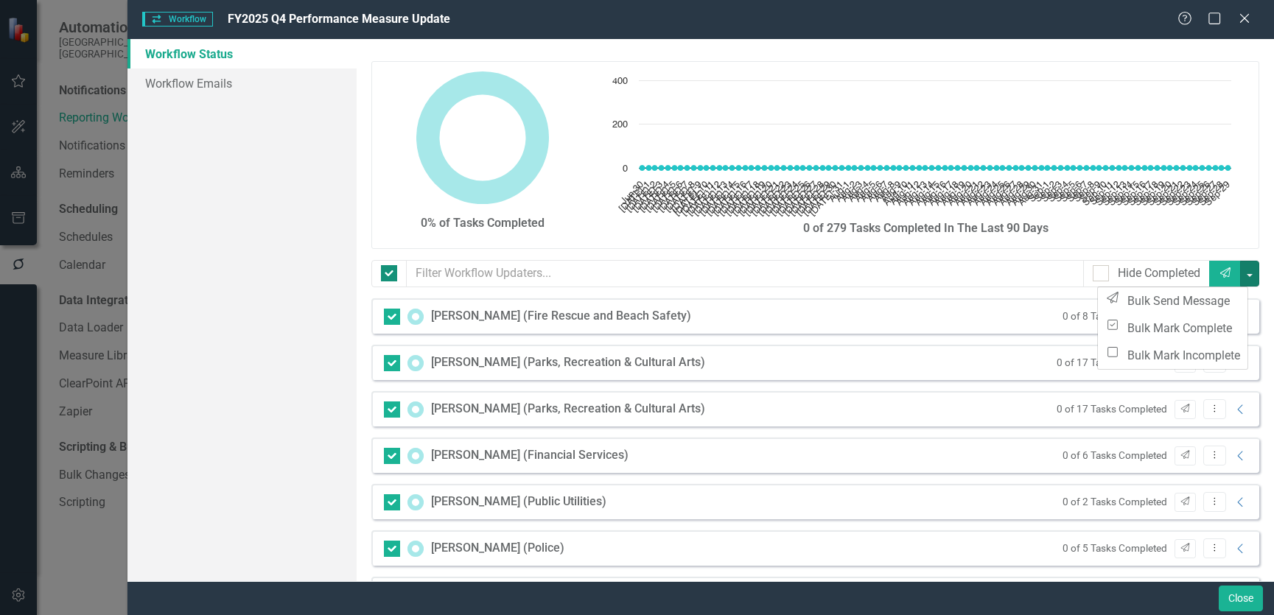
checkbox input "false"
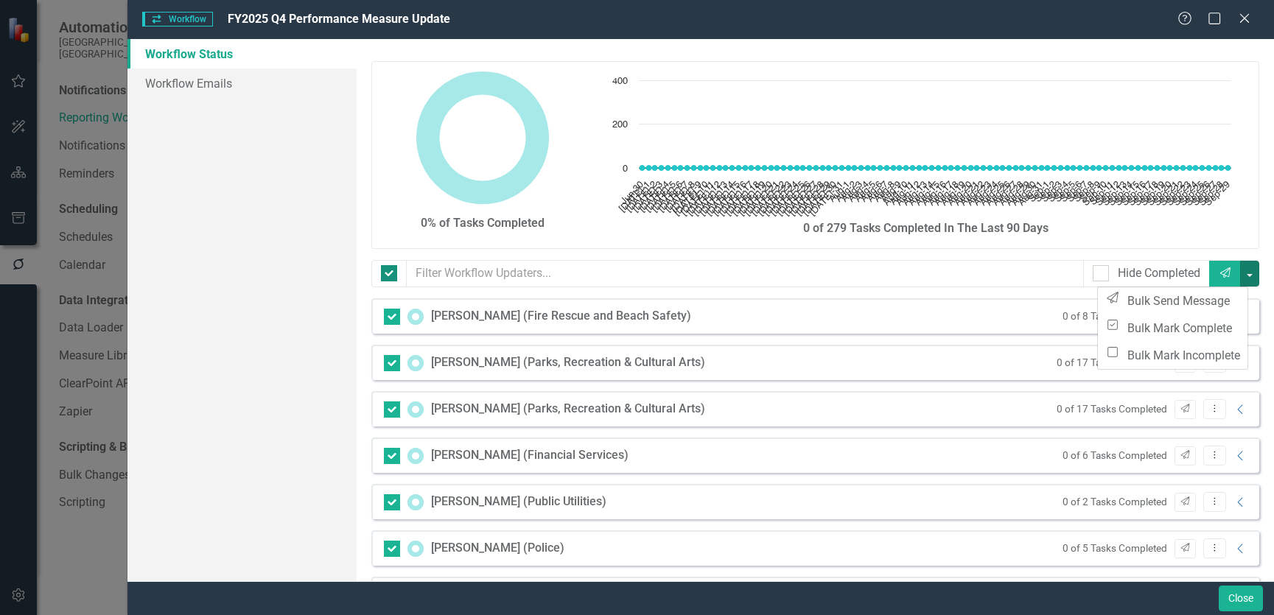
checkbox input "false"
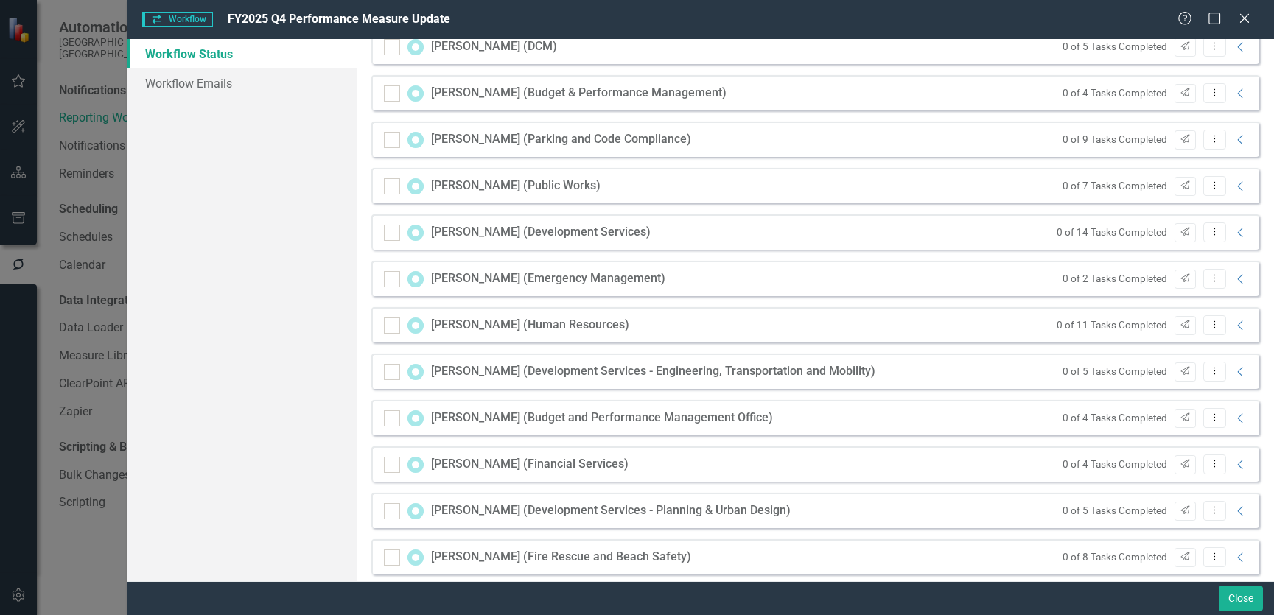
scroll to position [1585, 0]
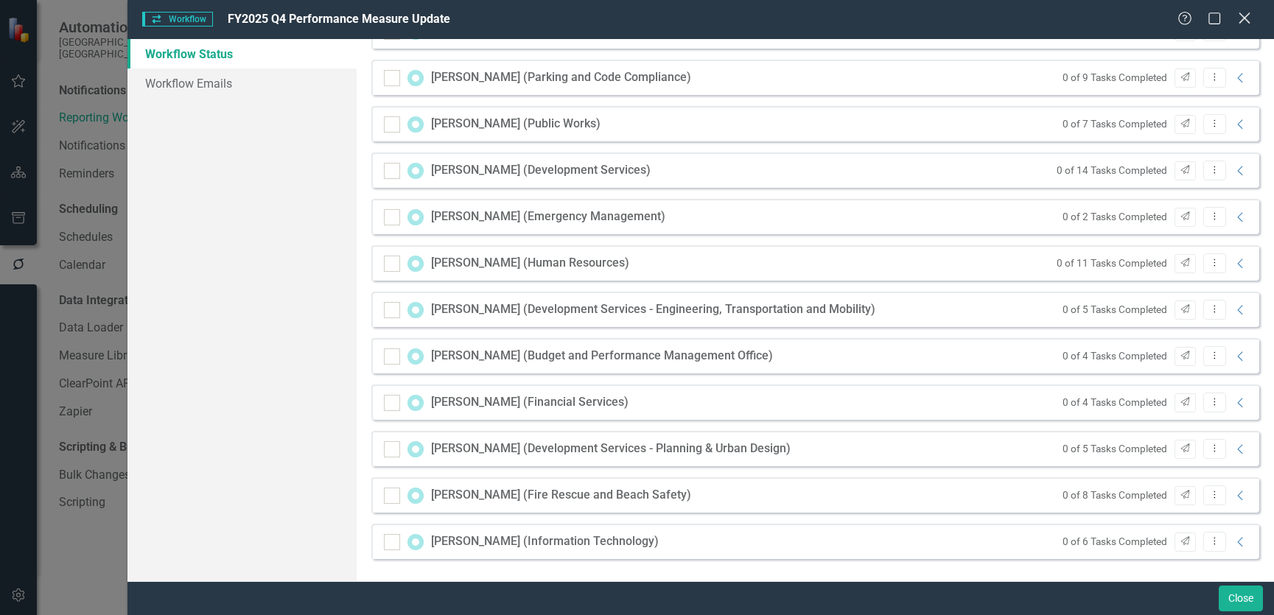
click at [1245, 18] on icon at bounding box center [1243, 18] width 11 height 11
